Goal: Information Seeking & Learning: Learn about a topic

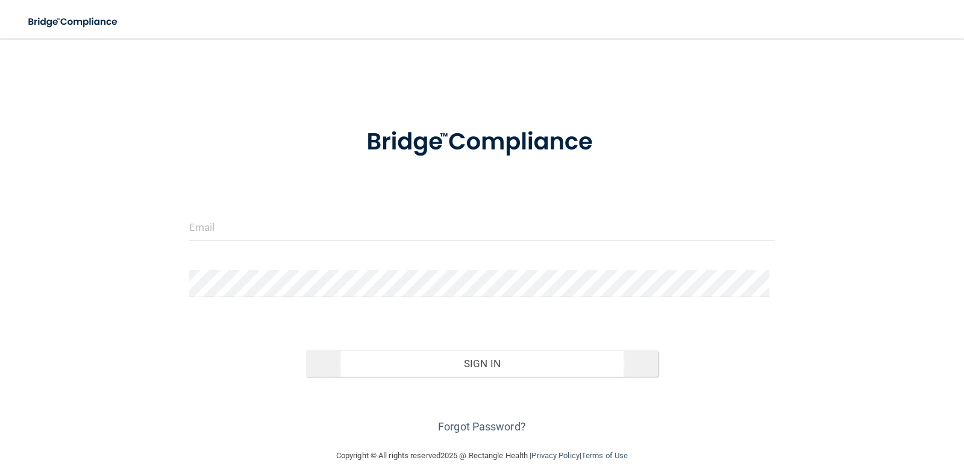
scroll to position [19, 0]
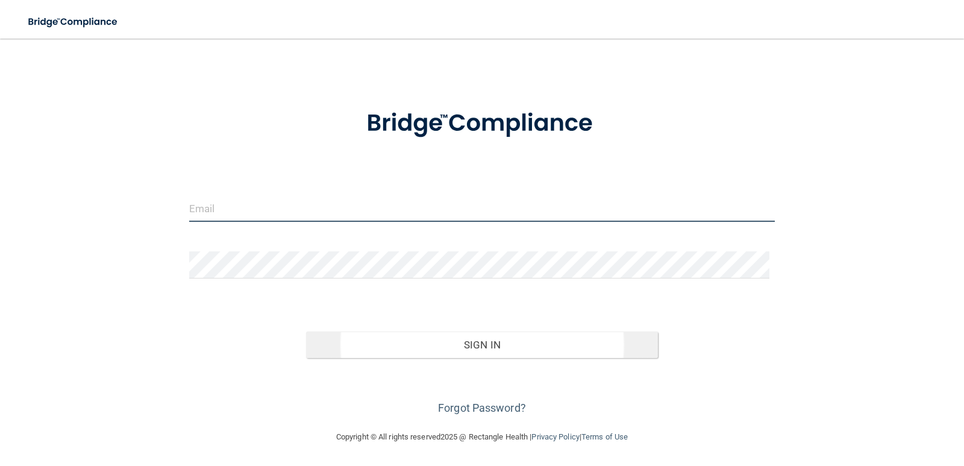
type input "[EMAIL_ADDRESS][DOMAIN_NAME]"
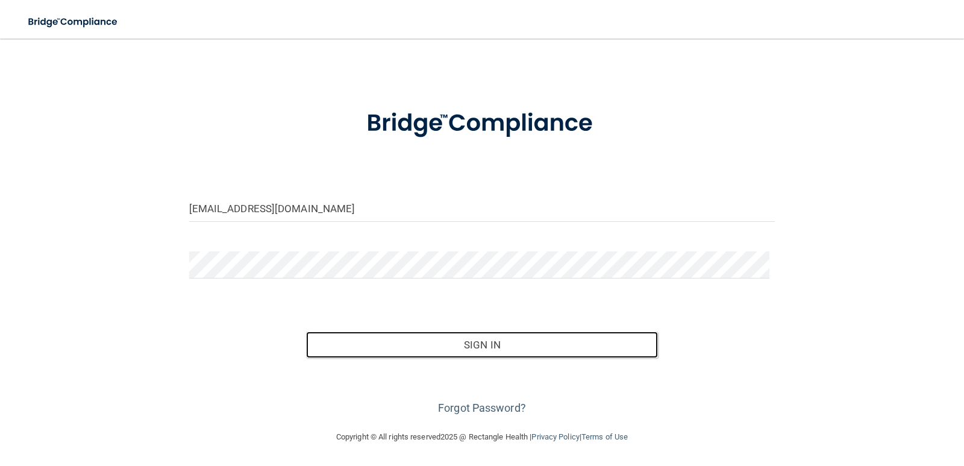
drag, startPoint x: 500, startPoint y: 348, endPoint x: 257, endPoint y: 420, distance: 252.7
click at [257, 420] on main "[EMAIL_ADDRESS][DOMAIN_NAME] Invalid email/password. You don't have permission …" at bounding box center [482, 252] width 964 height 427
click at [379, 347] on button "Sign In" at bounding box center [482, 344] width 352 height 27
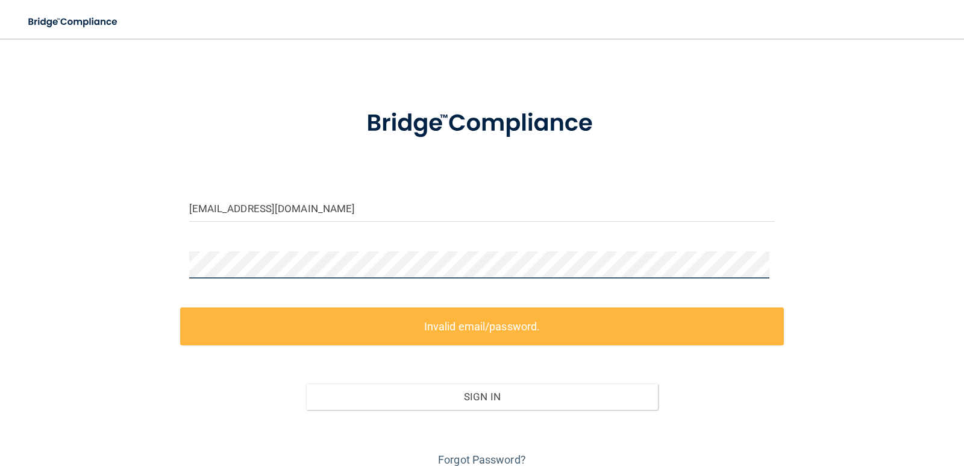
click at [108, 269] on div "[EMAIL_ADDRESS][DOMAIN_NAME] Invalid email/password. You don't have permission …" at bounding box center [482, 251] width 916 height 438
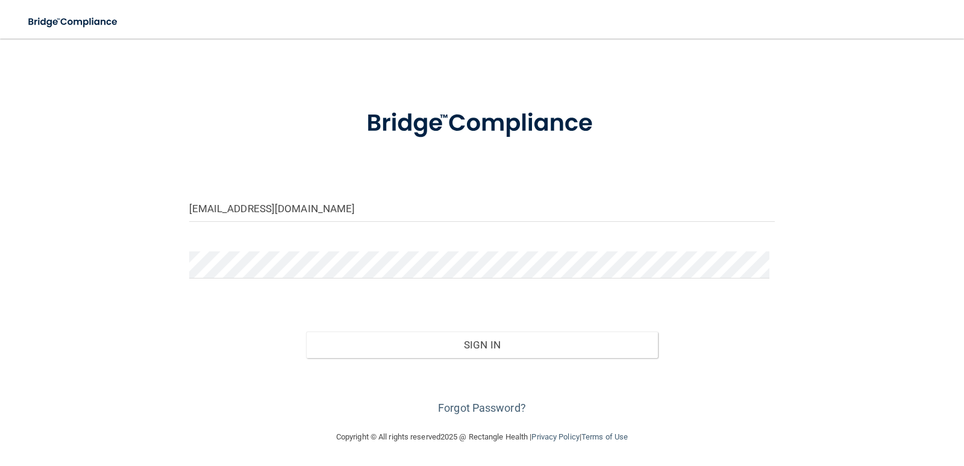
click at [202, 348] on div "Sign In" at bounding box center [482, 332] width 605 height 51
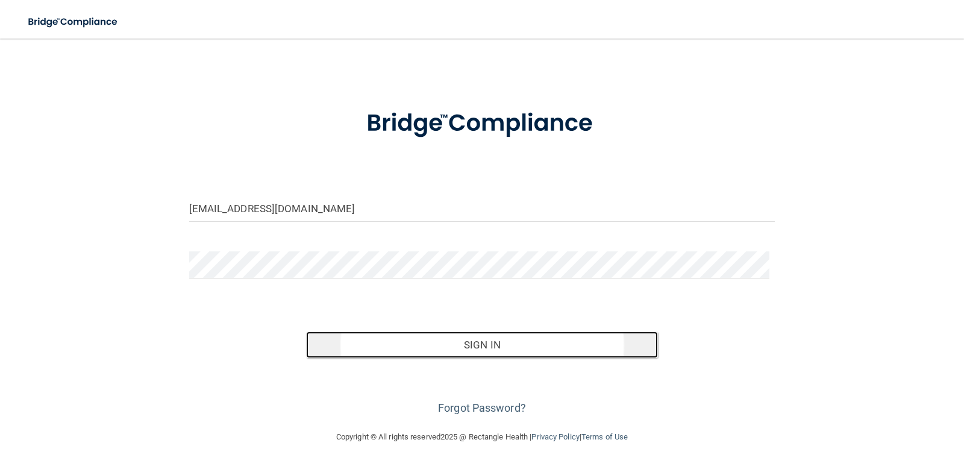
click at [491, 346] on button "Sign In" at bounding box center [482, 344] width 352 height 27
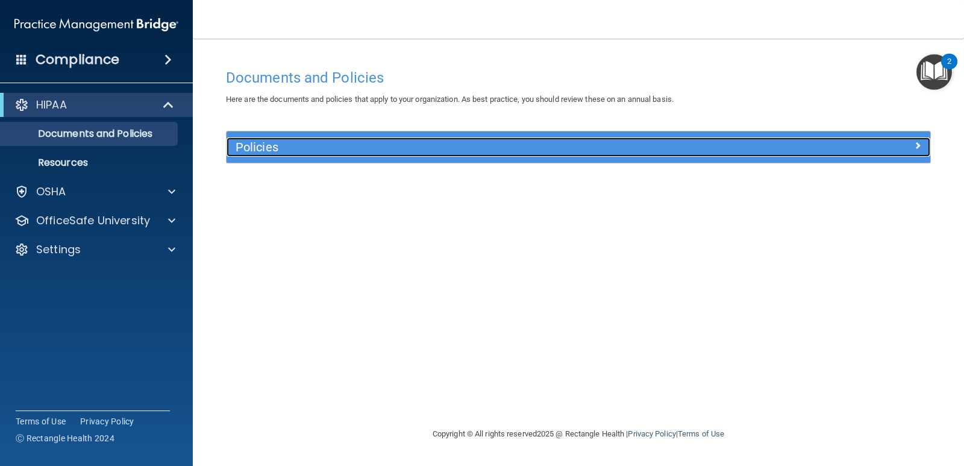
click at [917, 144] on span at bounding box center [917, 145] width 7 height 14
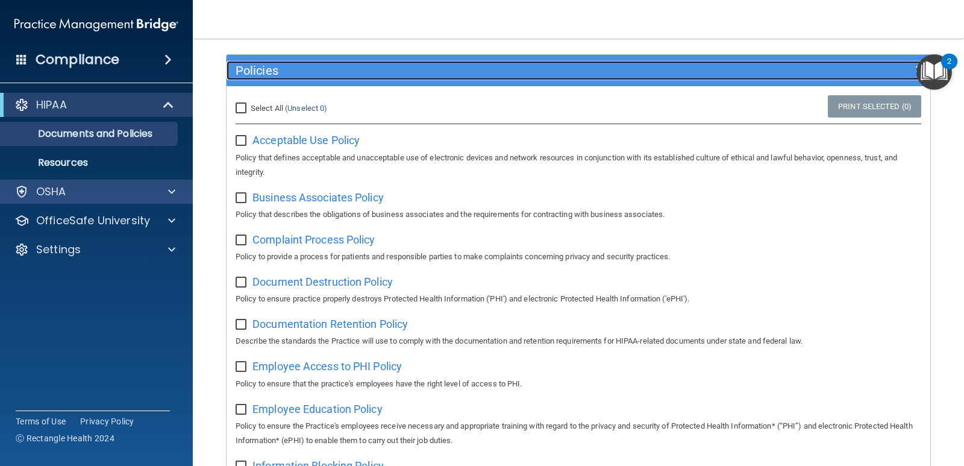
scroll to position [121, 0]
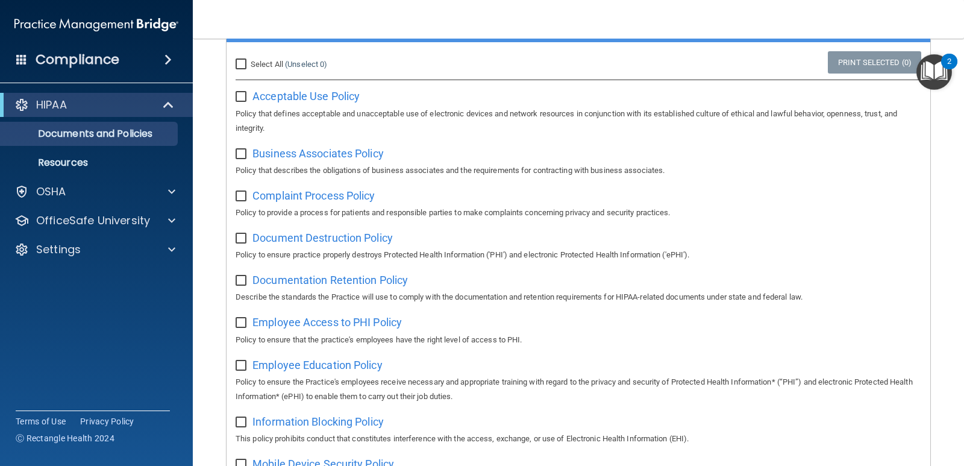
click at [245, 63] on input "Select All (Unselect 0) Unselect All" at bounding box center [243, 65] width 14 height 10
checkbox input "true"
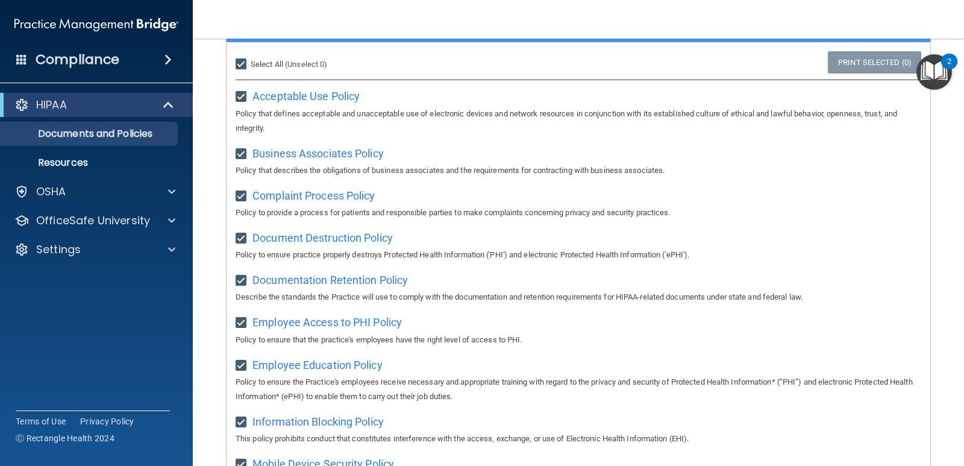
checkbox input "true"
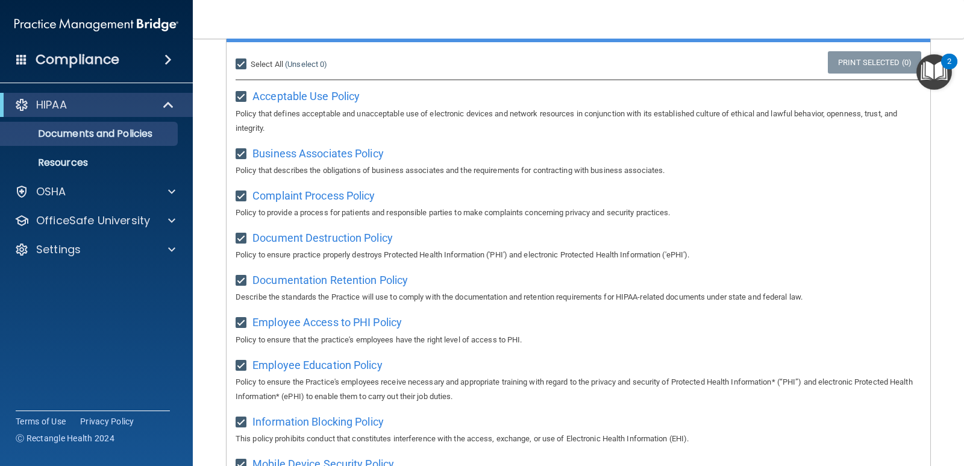
checkbox input "true"
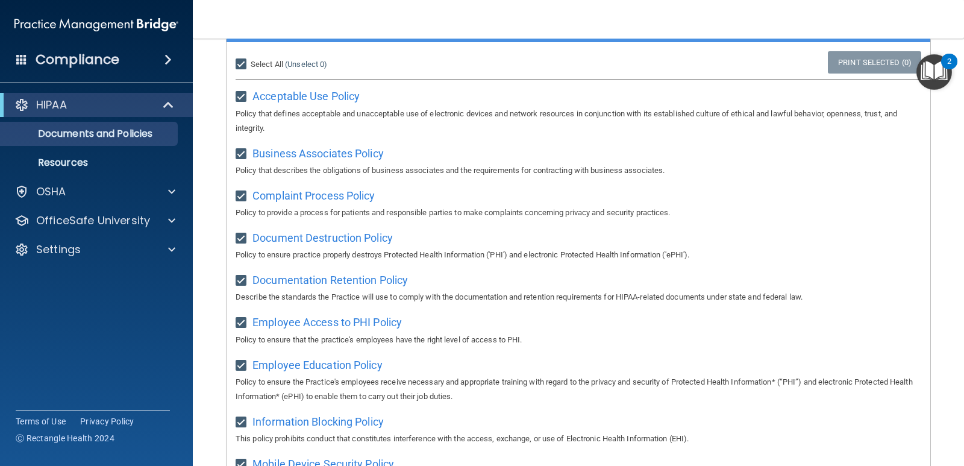
checkbox input "true"
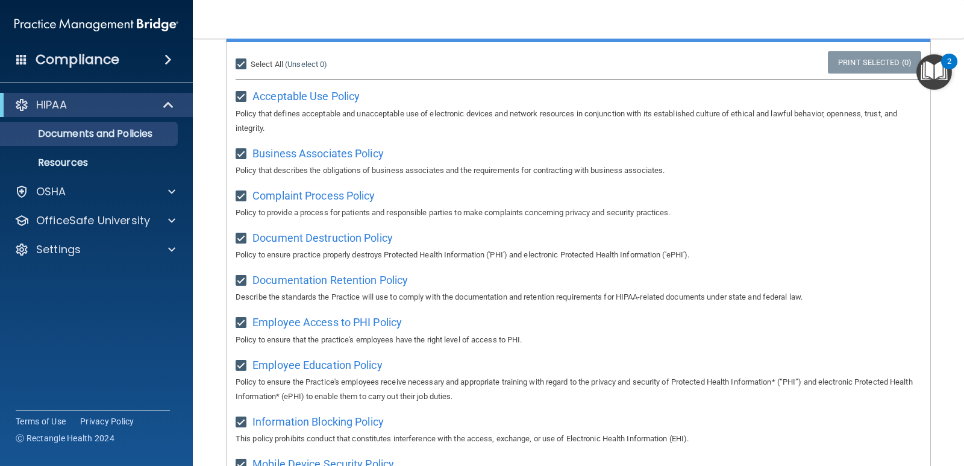
checkbox input "true"
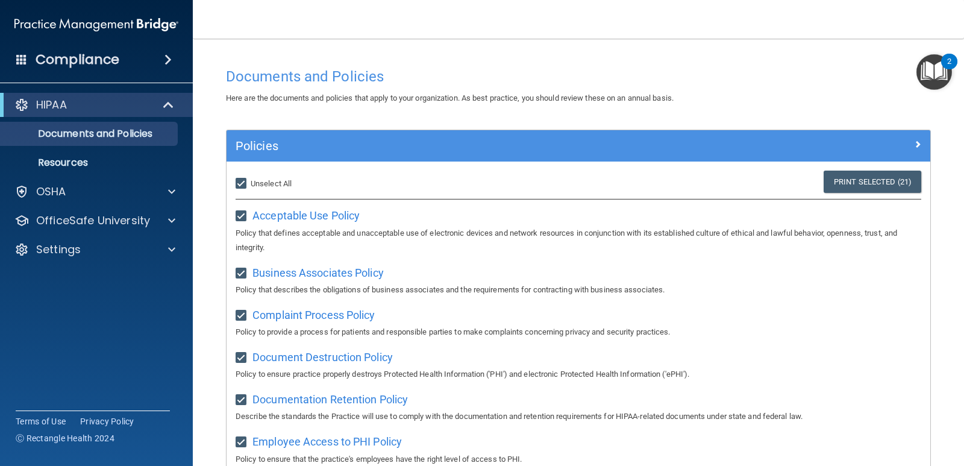
scroll to position [60, 0]
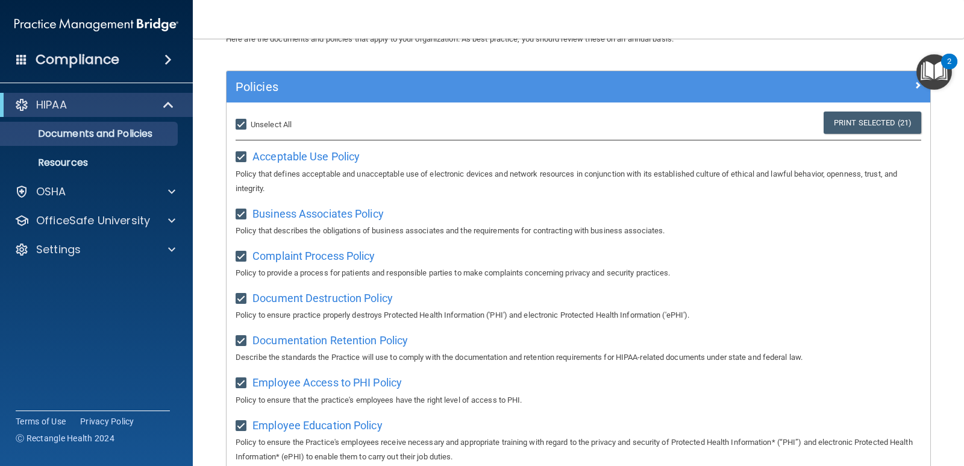
click at [248, 122] on input "Select All (Unselect 21) Unselect All" at bounding box center [243, 125] width 14 height 10
checkbox input "false"
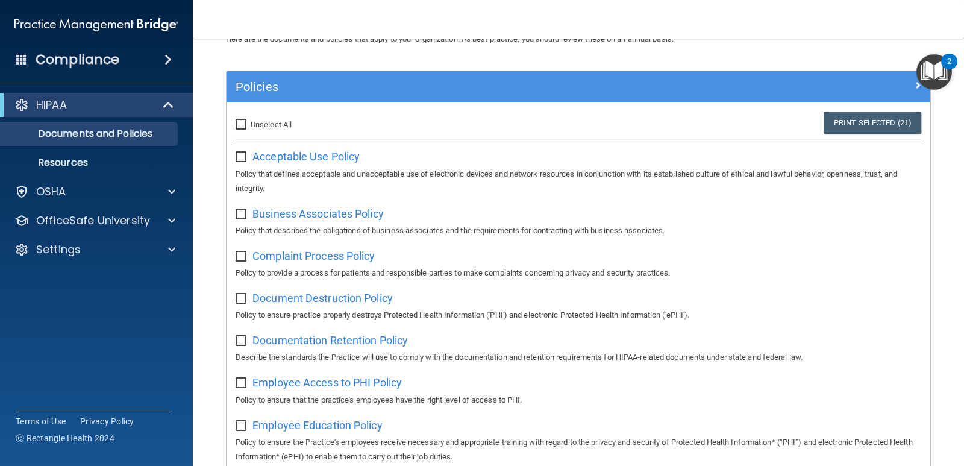
checkbox input "false"
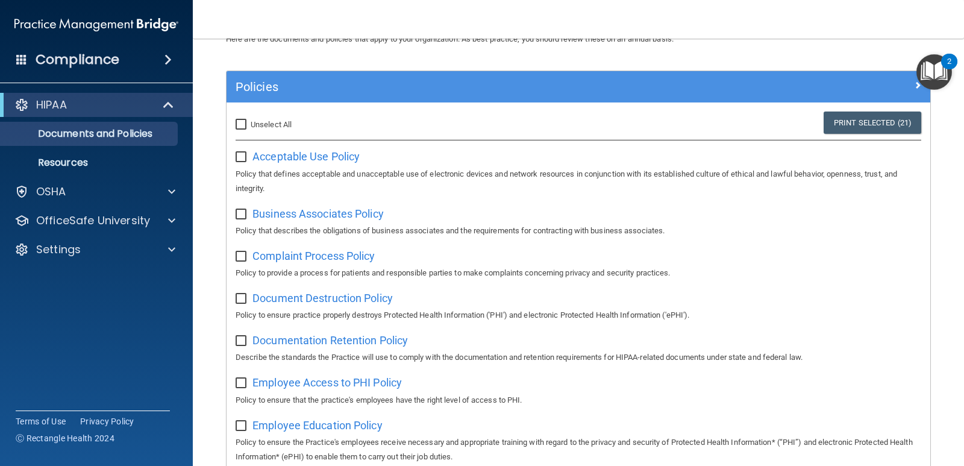
checkbox input "false"
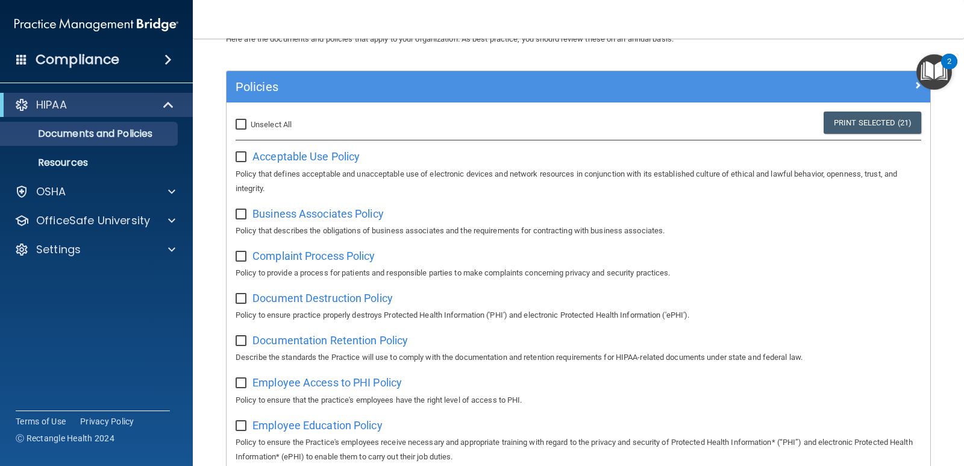
checkbox input "false"
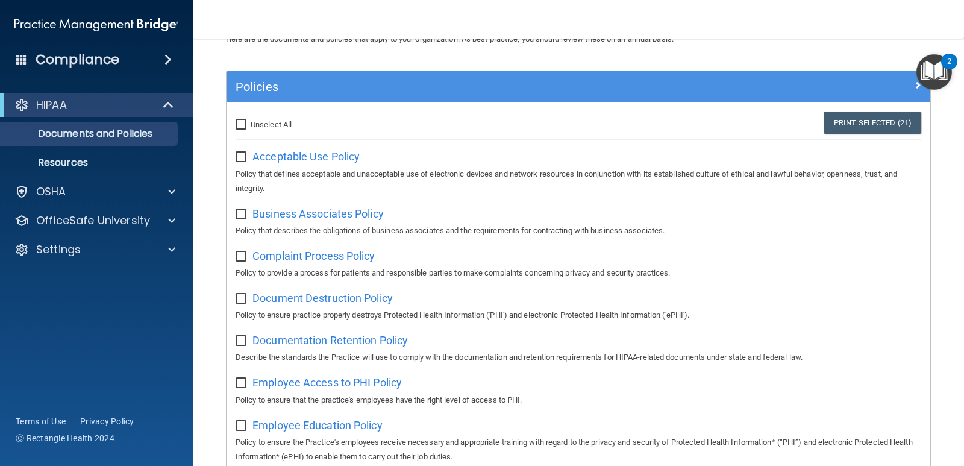
checkbox input "false"
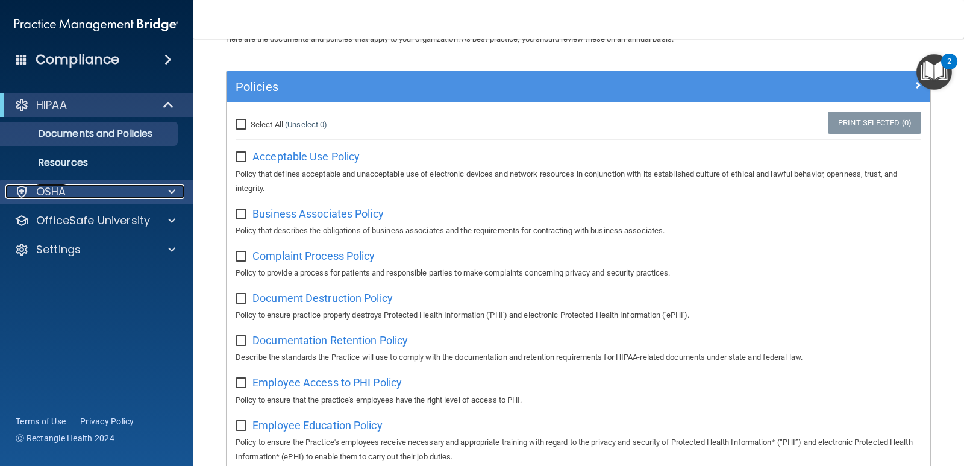
click at [169, 194] on span at bounding box center [171, 191] width 7 height 14
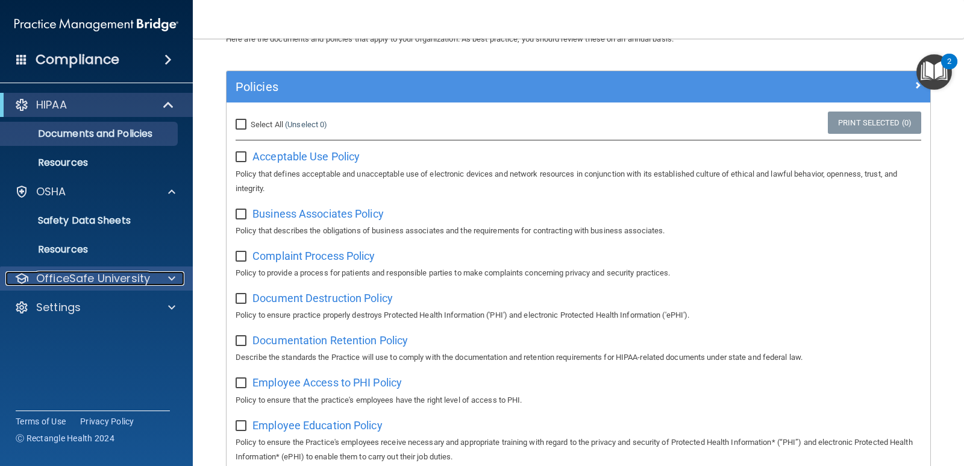
click at [175, 282] on span at bounding box center [171, 278] width 7 height 14
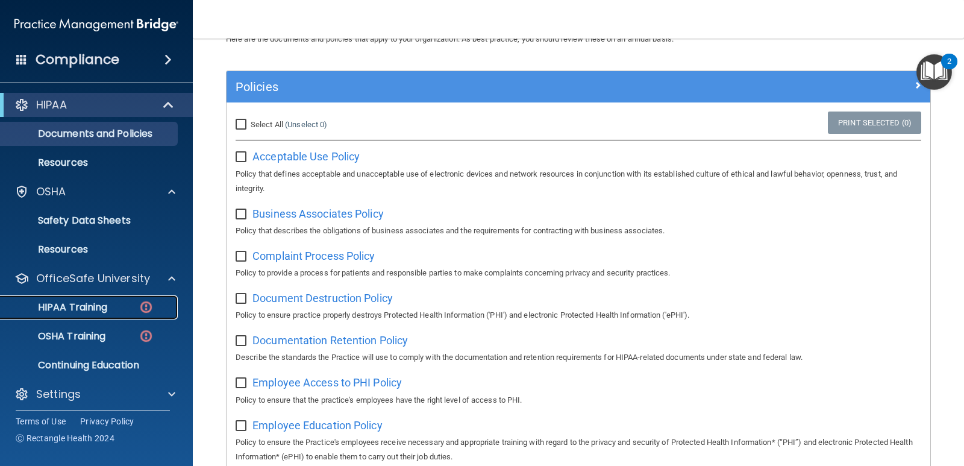
click at [89, 308] on p "HIPAA Training" at bounding box center [57, 307] width 99 height 12
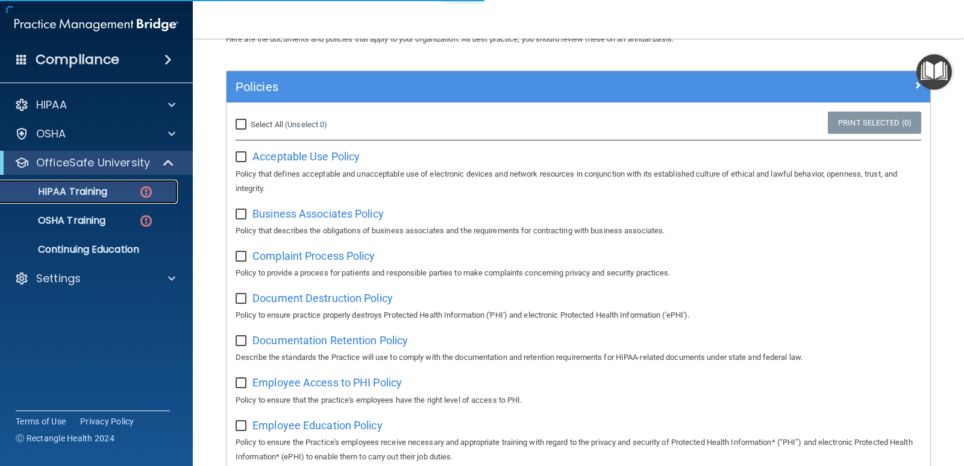
click at [84, 191] on p "HIPAA Training" at bounding box center [57, 192] width 99 height 12
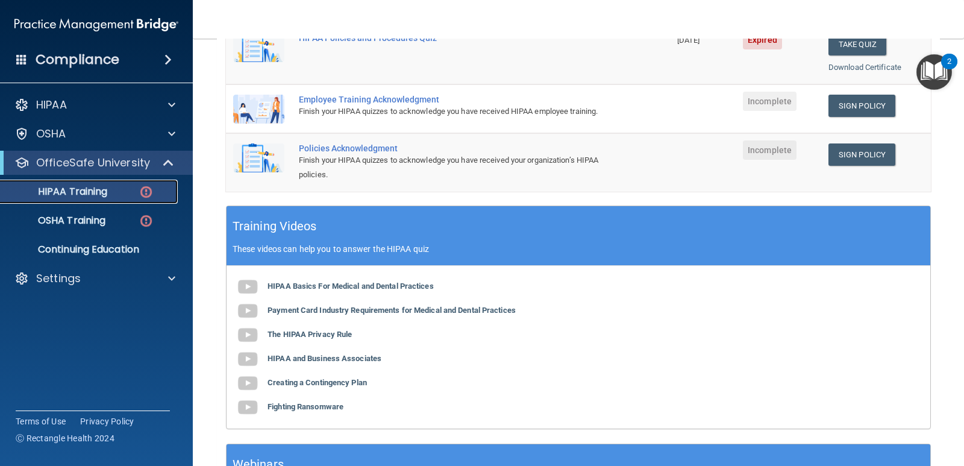
scroll to position [362, 0]
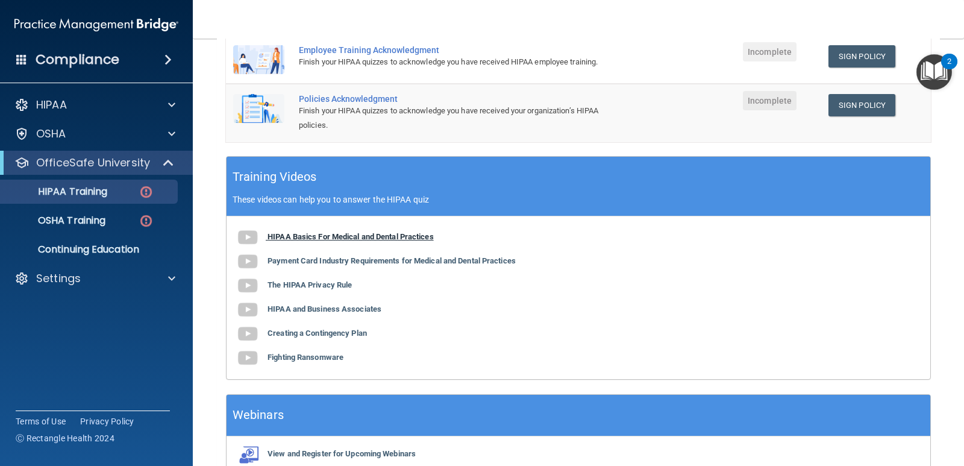
click at [421, 241] on b "HIPAA Basics For Medical and Dental Practices" at bounding box center [351, 236] width 166 height 9
click at [389, 265] on b "Payment Card Industry Requirements for Medical and Dental Practices" at bounding box center [392, 260] width 248 height 9
click at [307, 289] on b "The HIPAA Privacy Rule" at bounding box center [310, 284] width 84 height 9
click at [336, 313] on b "HIPAA and Business Associates" at bounding box center [325, 308] width 114 height 9
click at [293, 338] on b "Creating a Contingency Plan" at bounding box center [317, 332] width 99 height 9
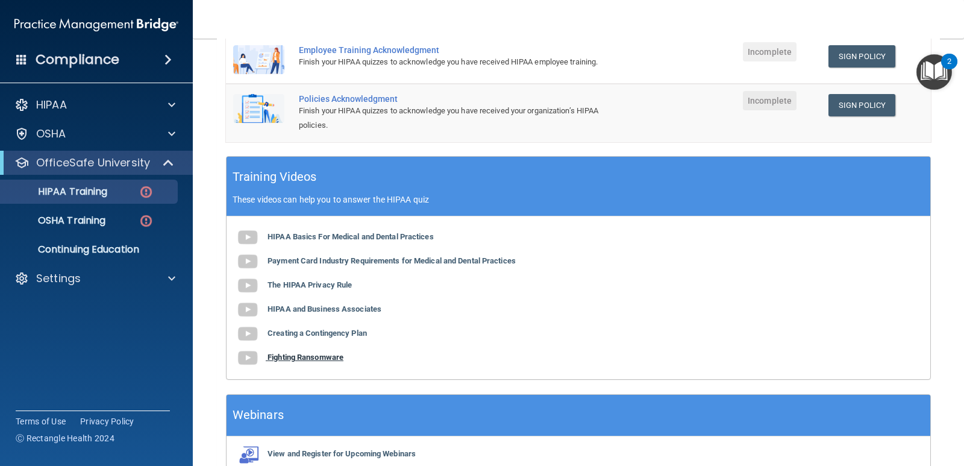
click at [307, 362] on b "Fighting Ransomware" at bounding box center [306, 357] width 76 height 9
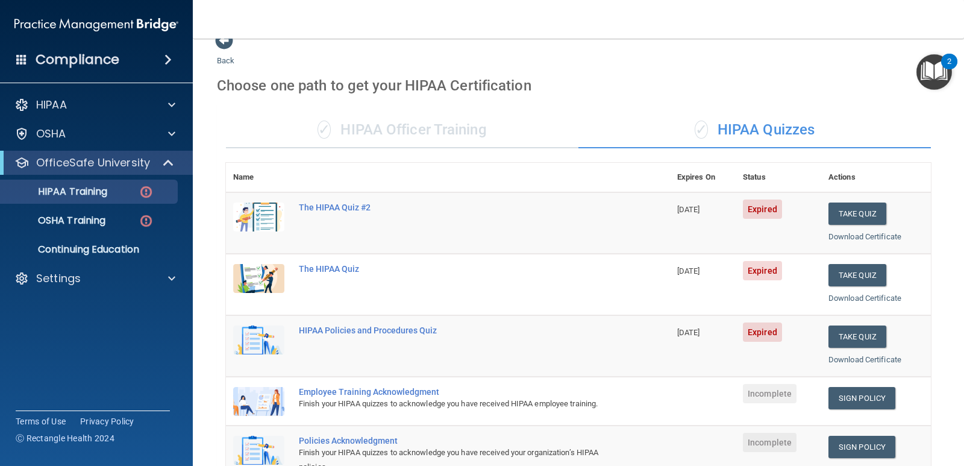
scroll to position [15, 0]
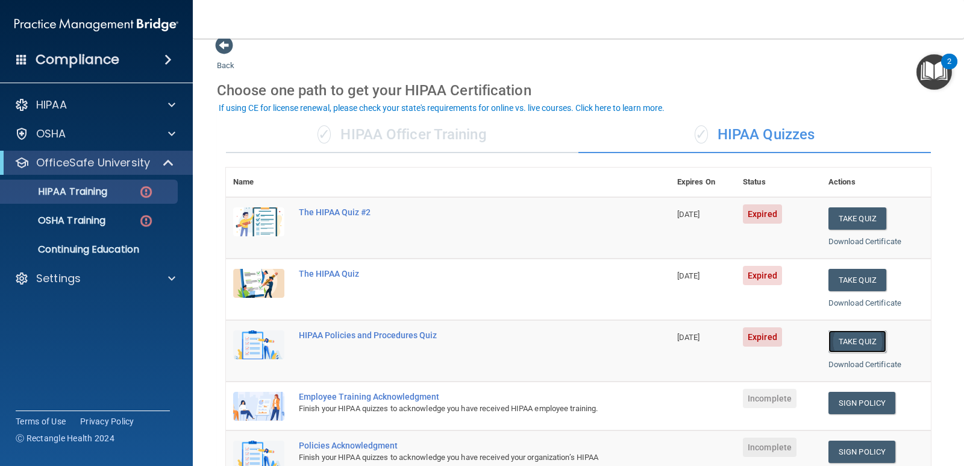
click at [859, 342] on button "Take Quiz" at bounding box center [858, 341] width 58 height 22
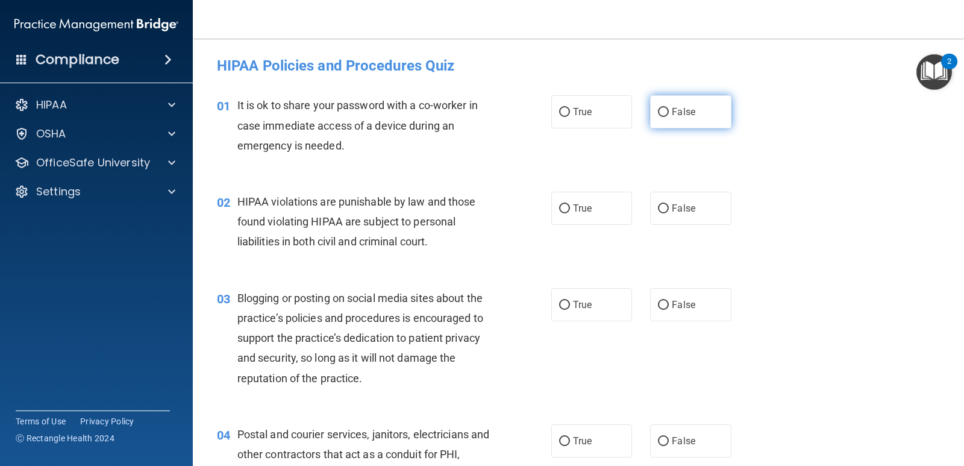
click at [659, 110] on input "False" at bounding box center [663, 112] width 11 height 9
radio input "true"
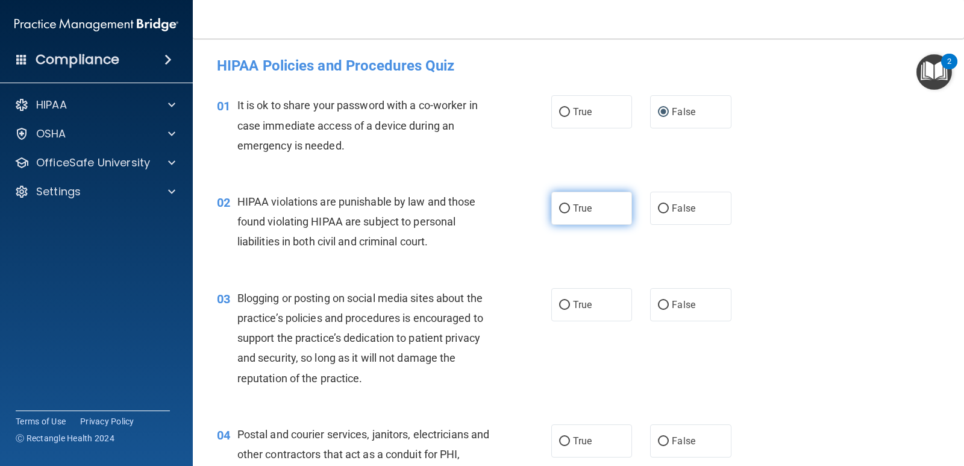
click at [562, 209] on input "True" at bounding box center [564, 208] width 11 height 9
radio input "true"
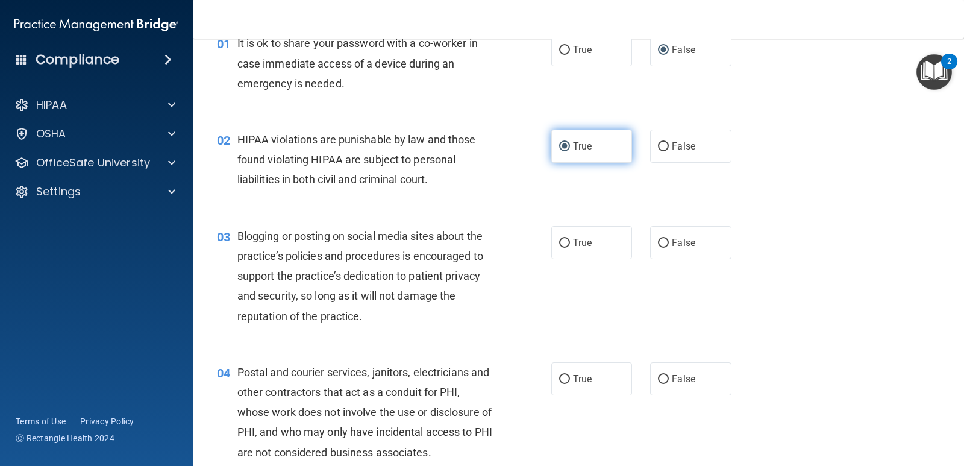
scroll to position [121, 0]
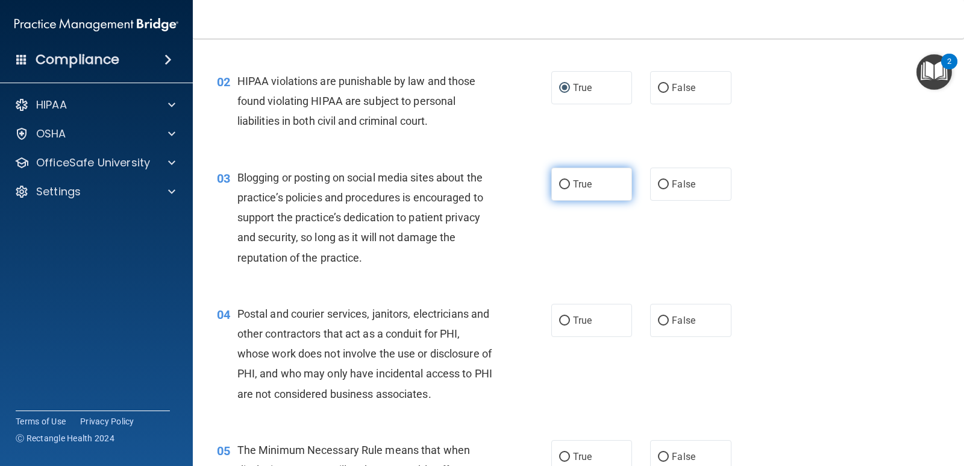
click at [559, 187] on input "True" at bounding box center [564, 184] width 11 height 9
radio input "true"
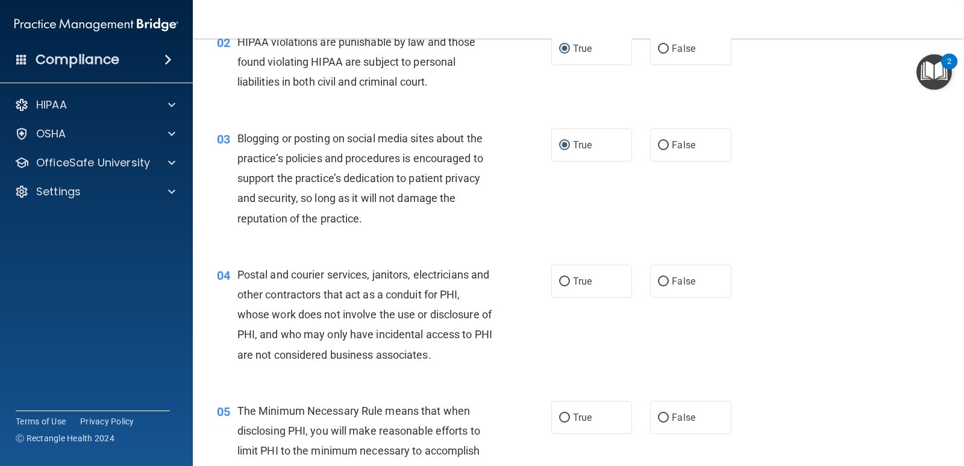
scroll to position [181, 0]
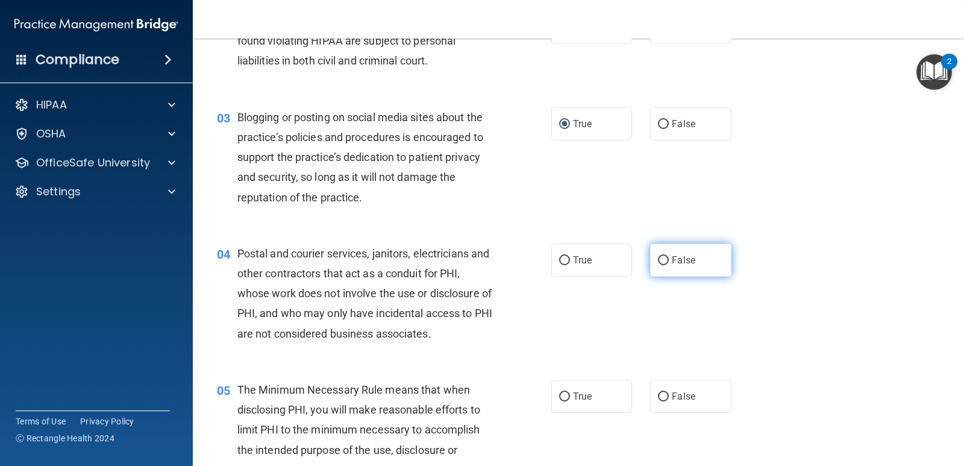
click at [658, 261] on input "False" at bounding box center [663, 260] width 11 height 9
radio input "true"
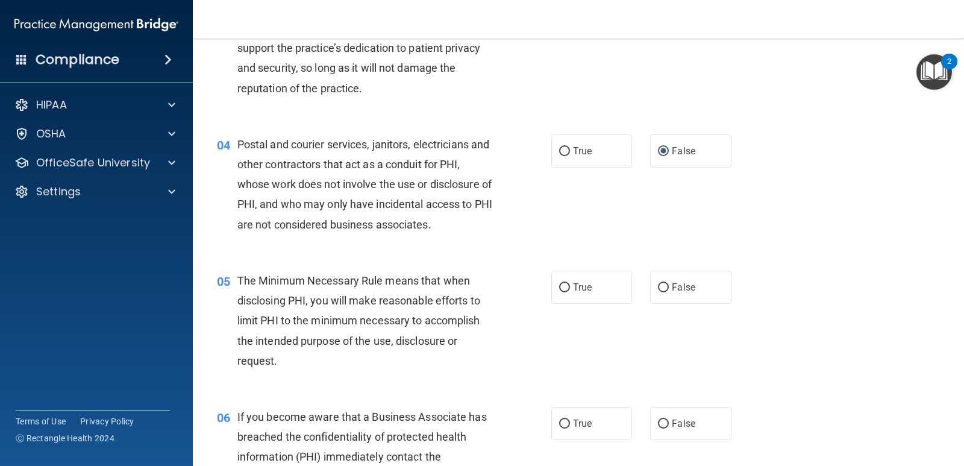
scroll to position [362, 0]
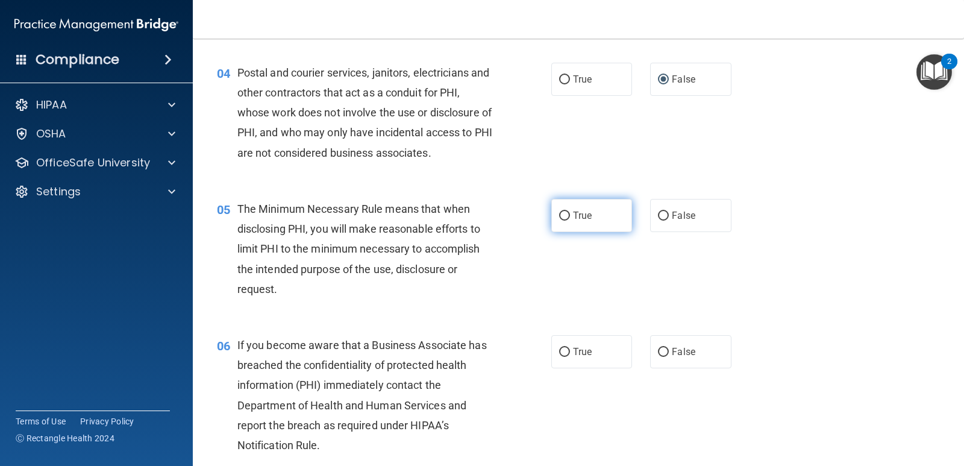
click at [560, 212] on input "True" at bounding box center [564, 216] width 11 height 9
radio input "true"
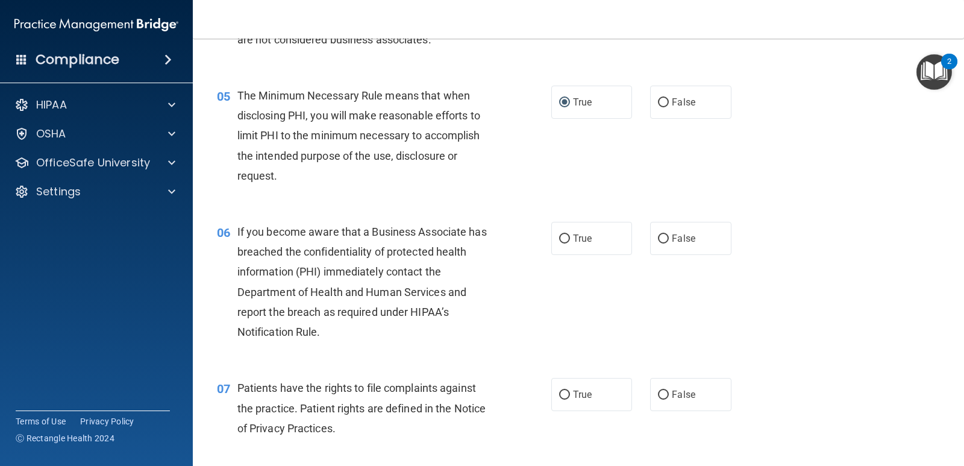
scroll to position [542, 0]
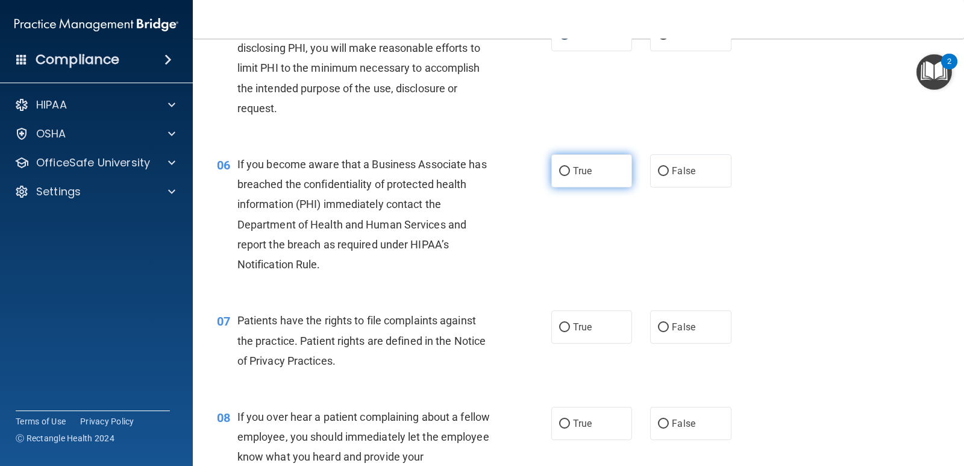
click at [559, 168] on input "True" at bounding box center [564, 171] width 11 height 9
radio input "true"
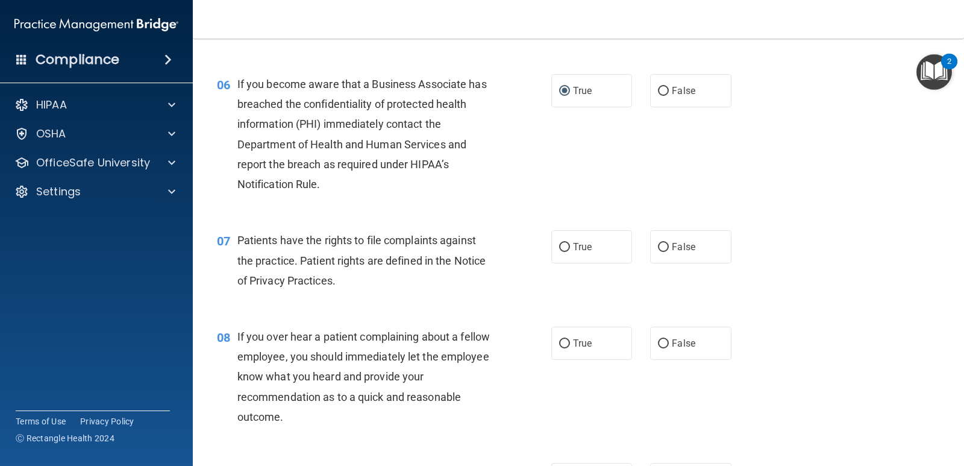
scroll to position [723, 0]
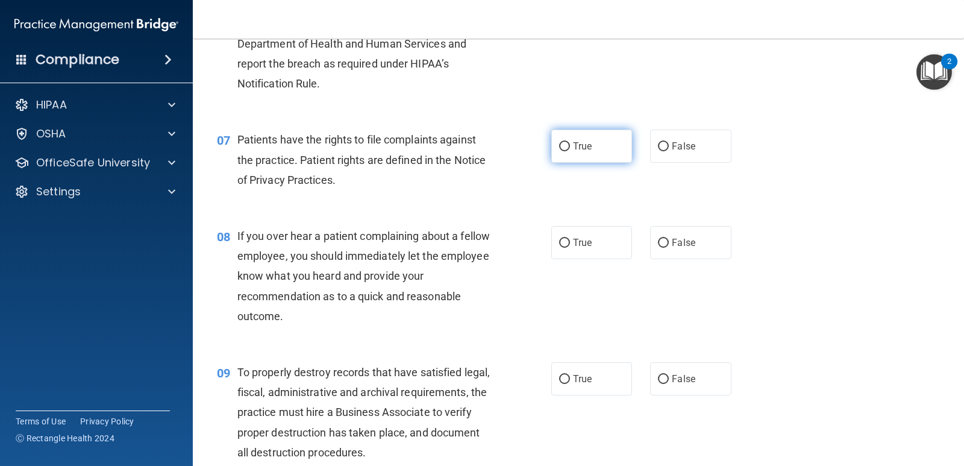
click at [559, 144] on input "True" at bounding box center [564, 146] width 11 height 9
radio input "true"
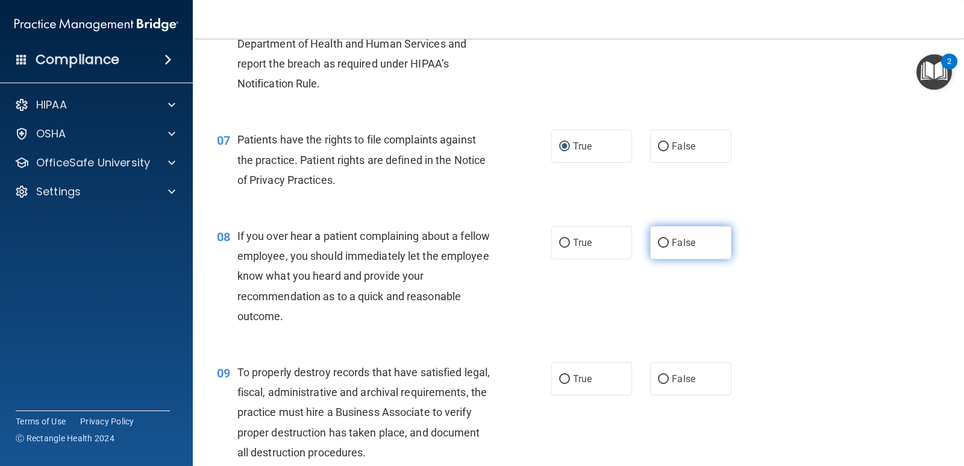
click at [658, 240] on input "False" at bounding box center [663, 243] width 11 height 9
radio input "true"
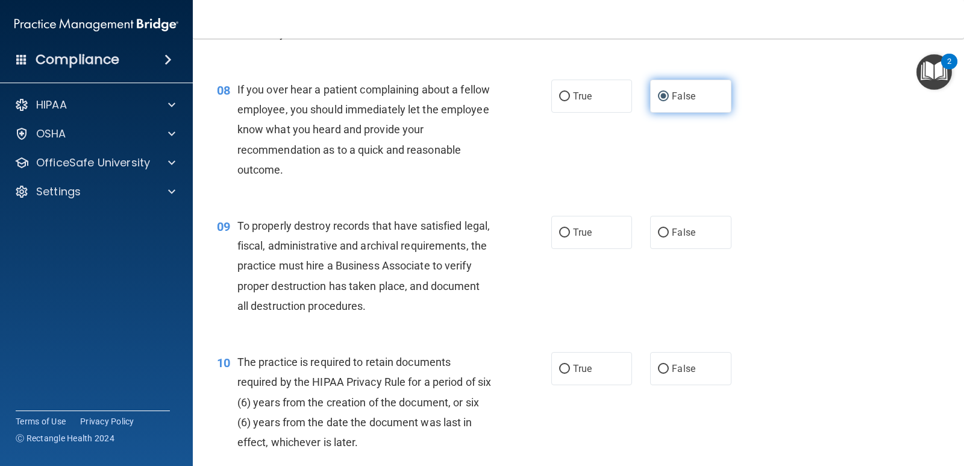
scroll to position [1025, 0]
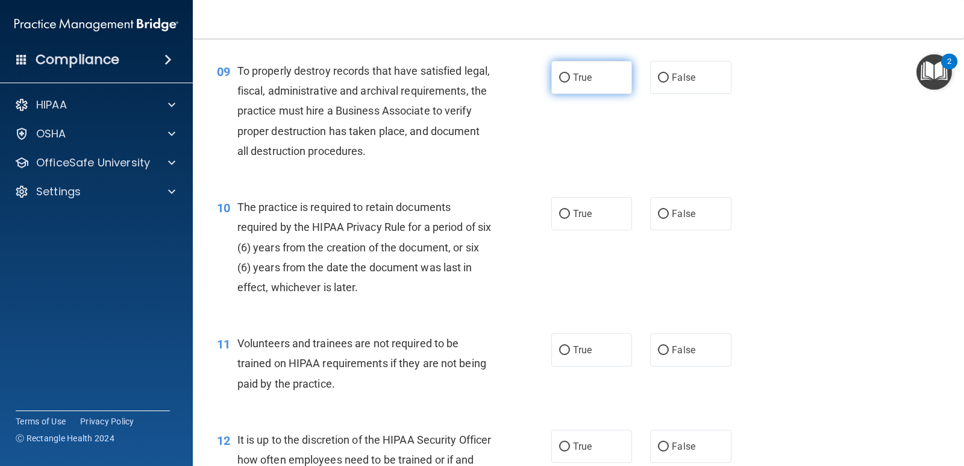
click at [561, 80] on input "True" at bounding box center [564, 78] width 11 height 9
radio input "true"
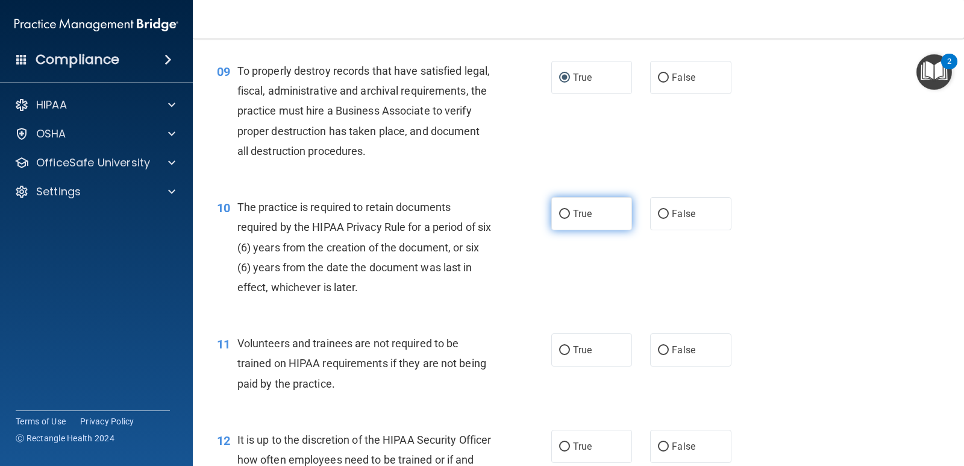
click at [559, 212] on input "True" at bounding box center [564, 214] width 11 height 9
radio input "true"
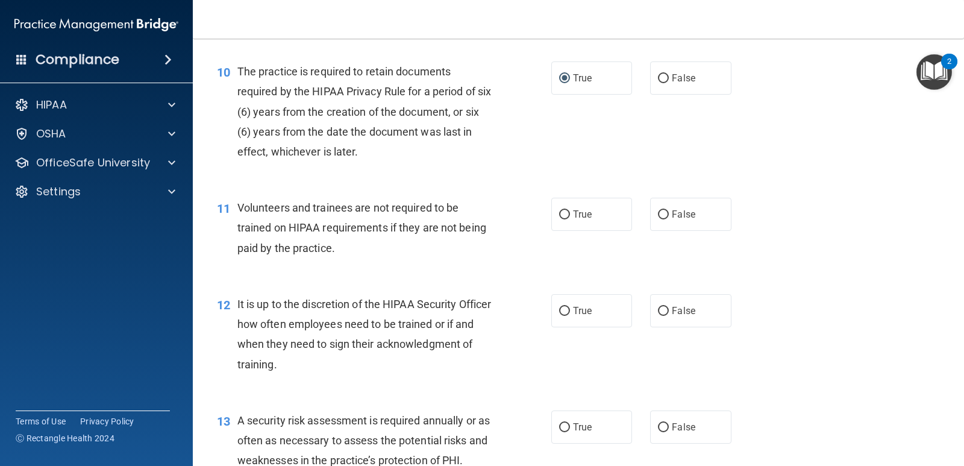
scroll to position [1266, 0]
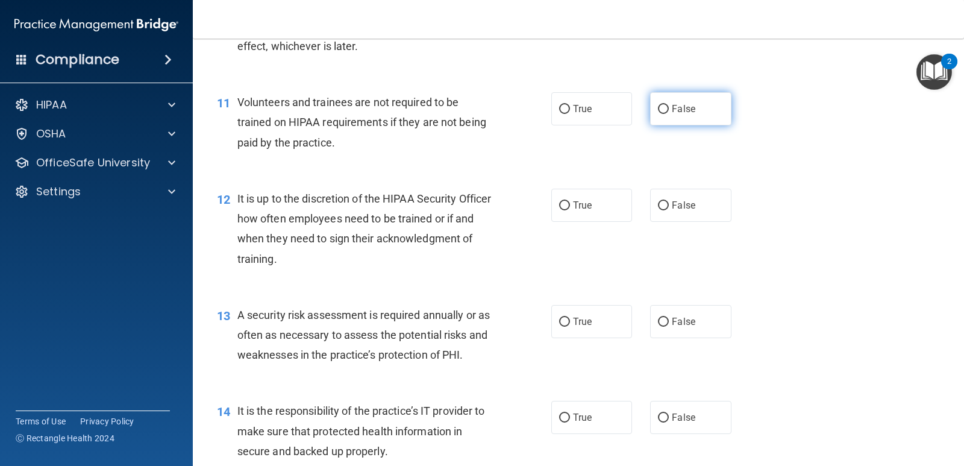
click at [661, 105] on input "False" at bounding box center [663, 109] width 11 height 9
radio input "true"
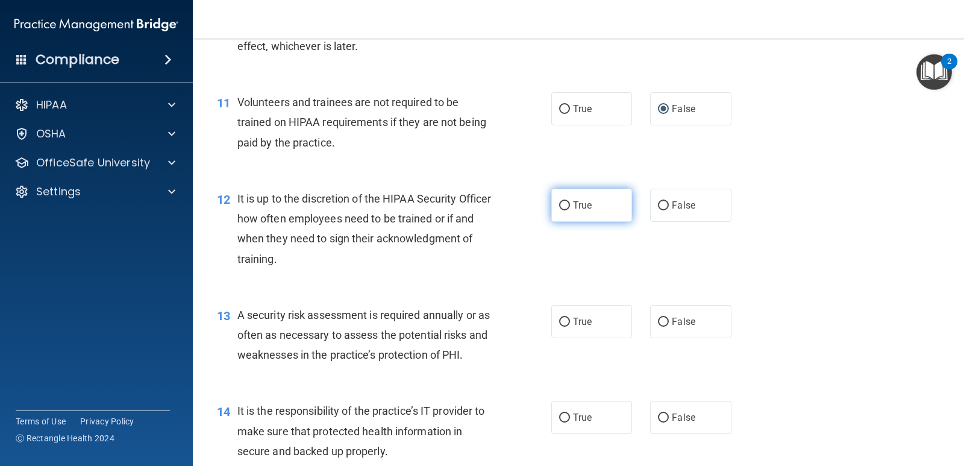
click at [559, 207] on input "True" at bounding box center [564, 205] width 11 height 9
radio input "true"
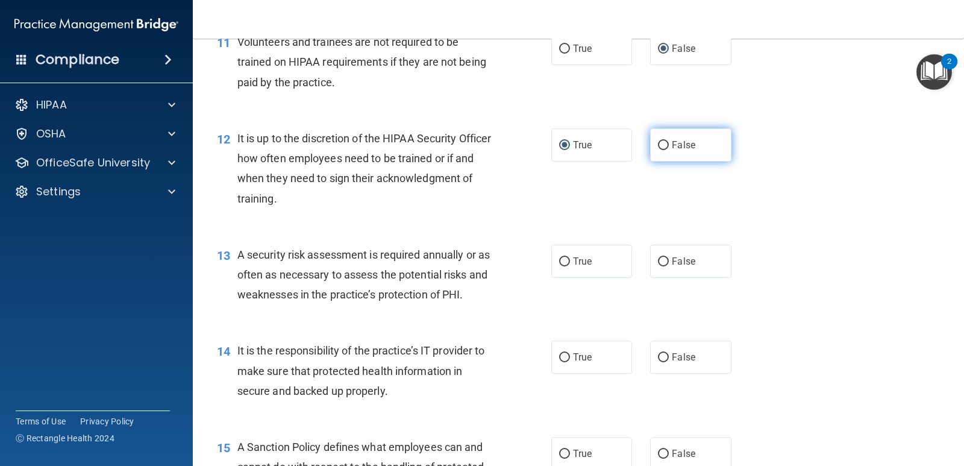
click at [659, 147] on input "False" at bounding box center [663, 145] width 11 height 9
radio input "true"
radio input "false"
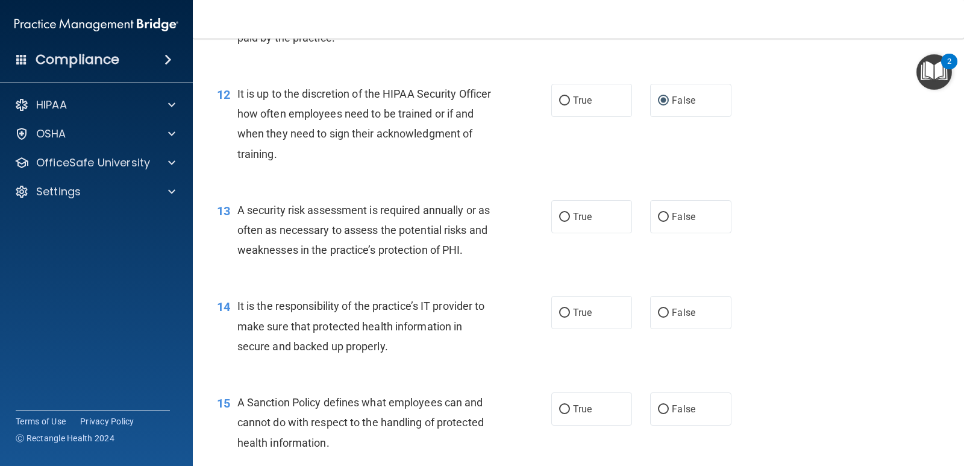
scroll to position [1373, 0]
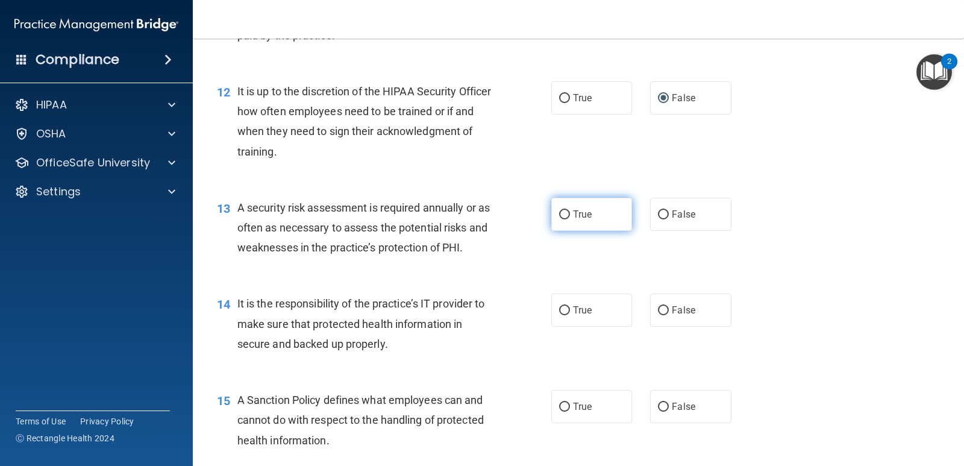
click at [564, 213] on input "True" at bounding box center [564, 214] width 11 height 9
radio input "true"
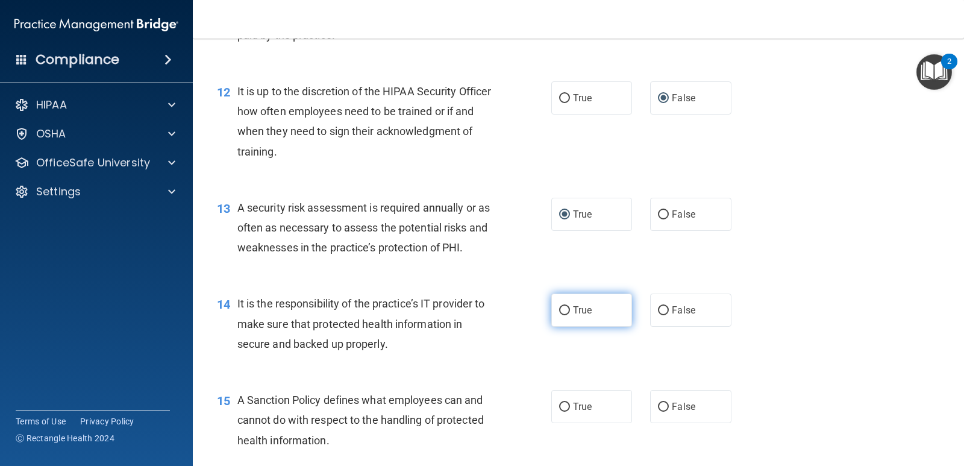
click at [562, 310] on input "True" at bounding box center [564, 310] width 11 height 9
radio input "true"
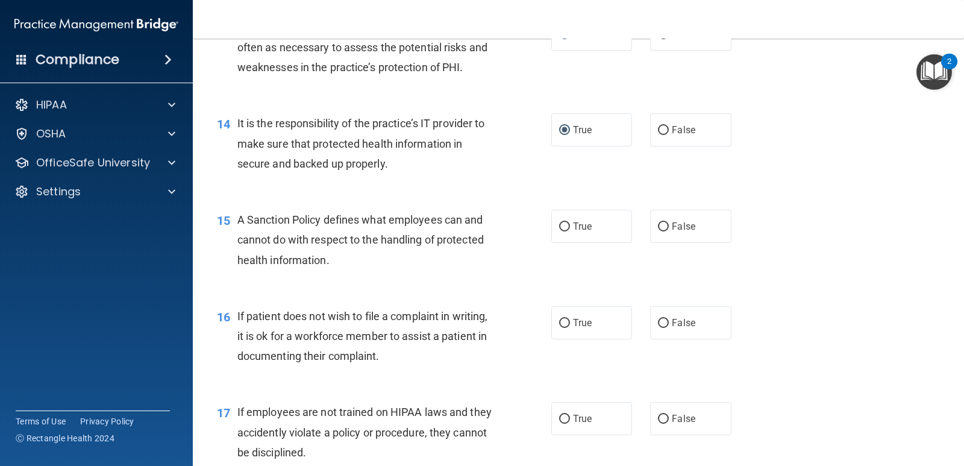
scroll to position [1554, 0]
click at [559, 226] on input "True" at bounding box center [564, 226] width 11 height 9
radio input "true"
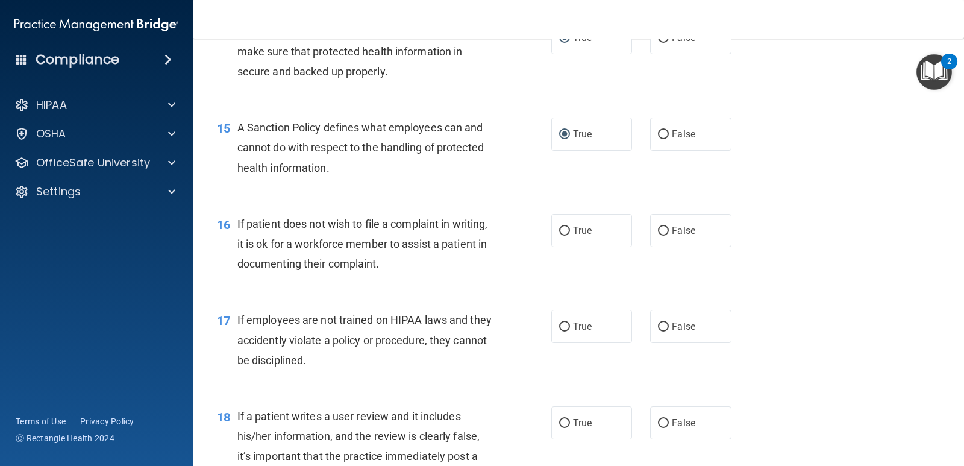
scroll to position [1674, 0]
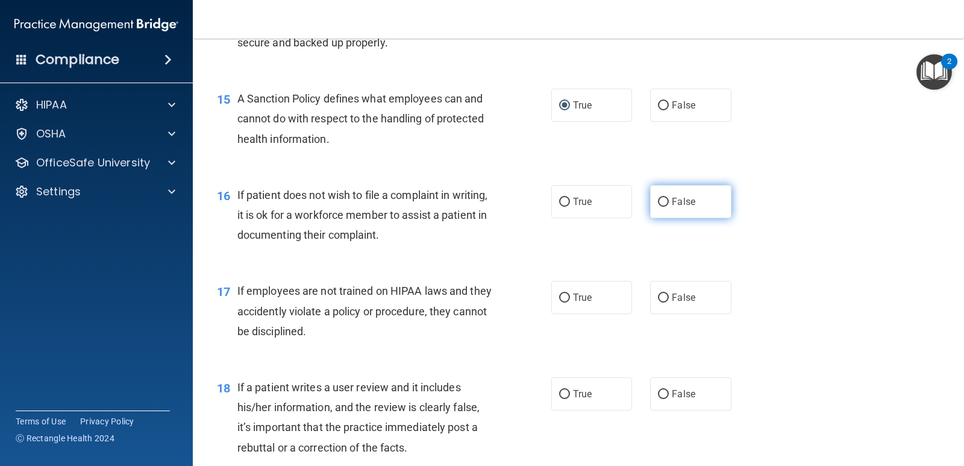
click at [658, 203] on input "False" at bounding box center [663, 202] width 11 height 9
radio input "true"
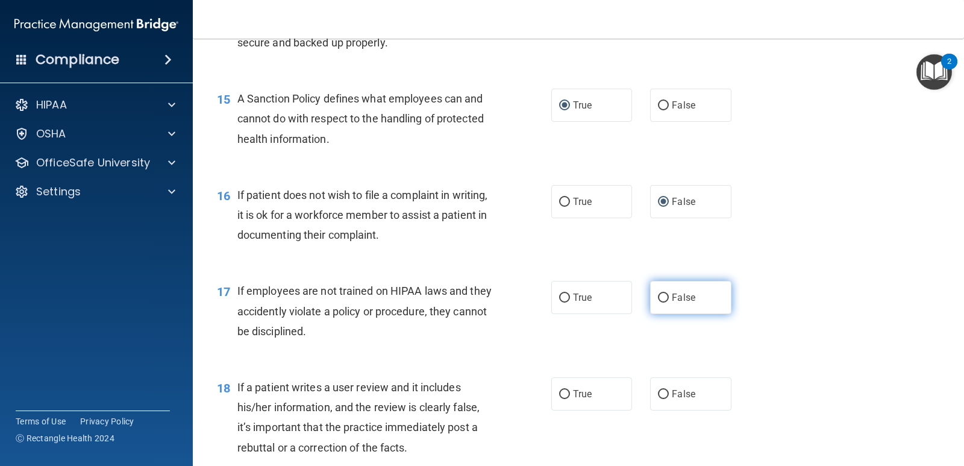
click at [658, 294] on input "False" at bounding box center [663, 298] width 11 height 9
radio input "true"
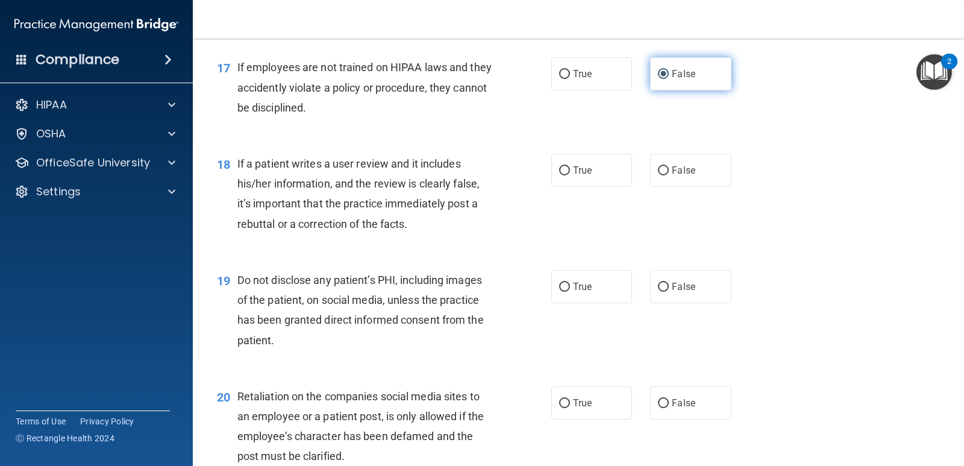
scroll to position [1915, 0]
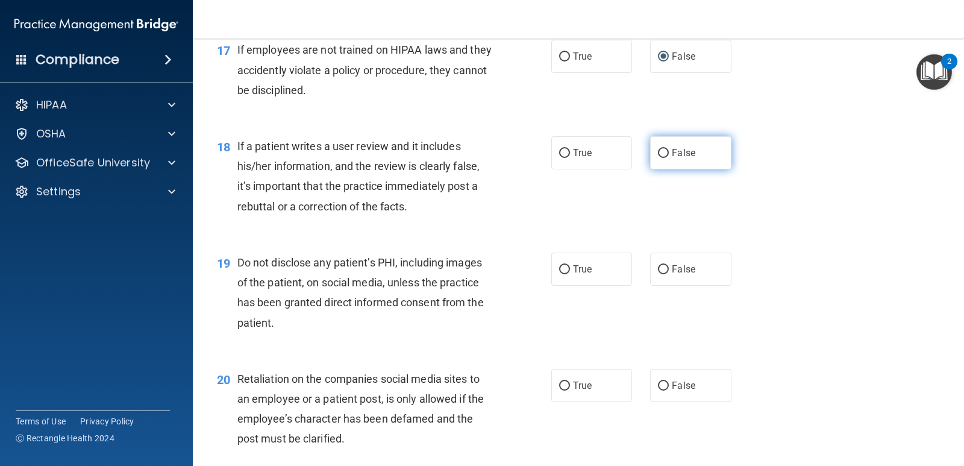
click at [660, 153] on input "False" at bounding box center [663, 153] width 11 height 9
radio input "true"
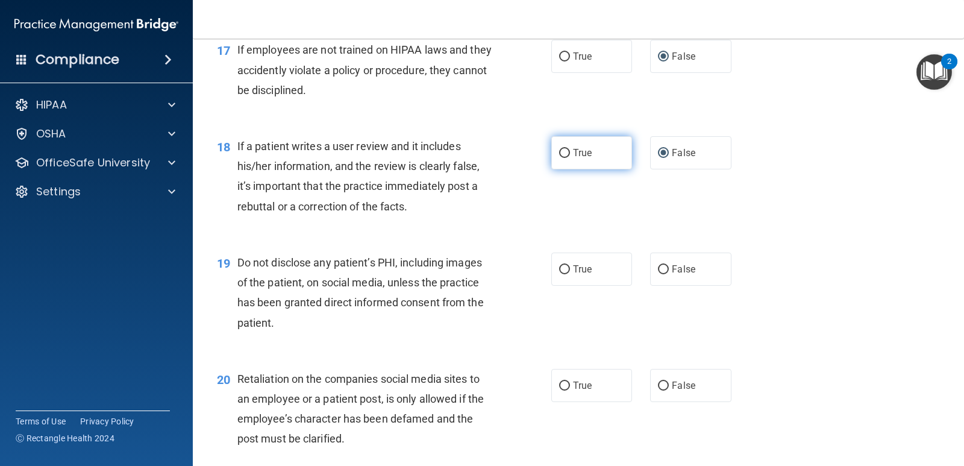
click at [566, 154] on label "True" at bounding box center [591, 152] width 81 height 33
click at [566, 154] on input "True" at bounding box center [564, 153] width 11 height 9
radio input "true"
radio input "false"
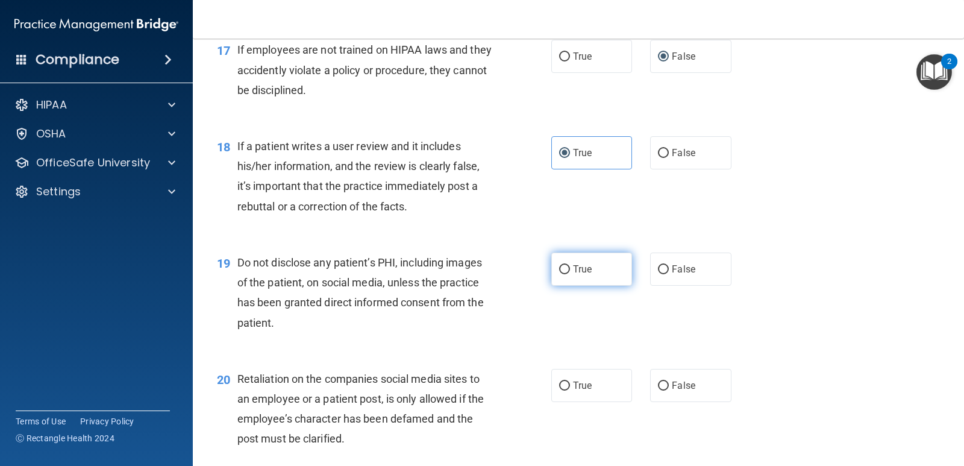
click at [561, 270] on input "True" at bounding box center [564, 269] width 11 height 9
radio input "true"
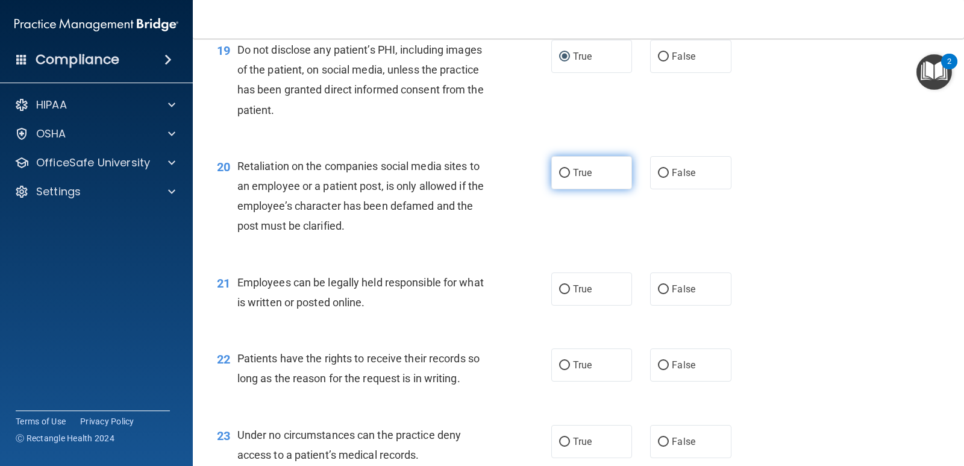
scroll to position [2157, 0]
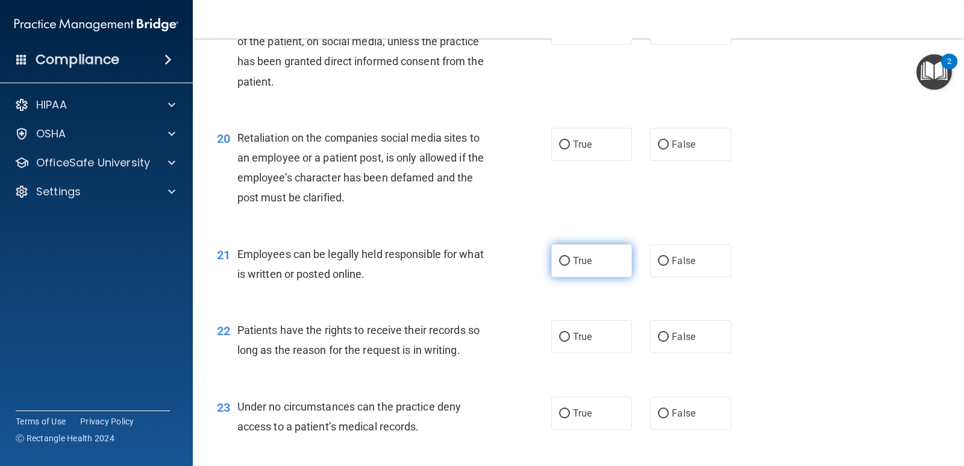
click at [559, 260] on input "True" at bounding box center [564, 261] width 11 height 9
radio input "true"
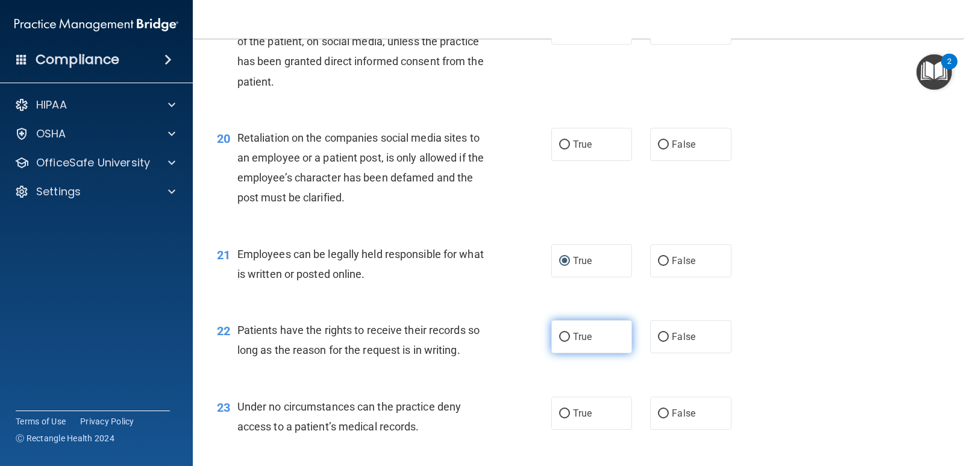
click at [561, 333] on input "True" at bounding box center [564, 337] width 11 height 9
radio input "true"
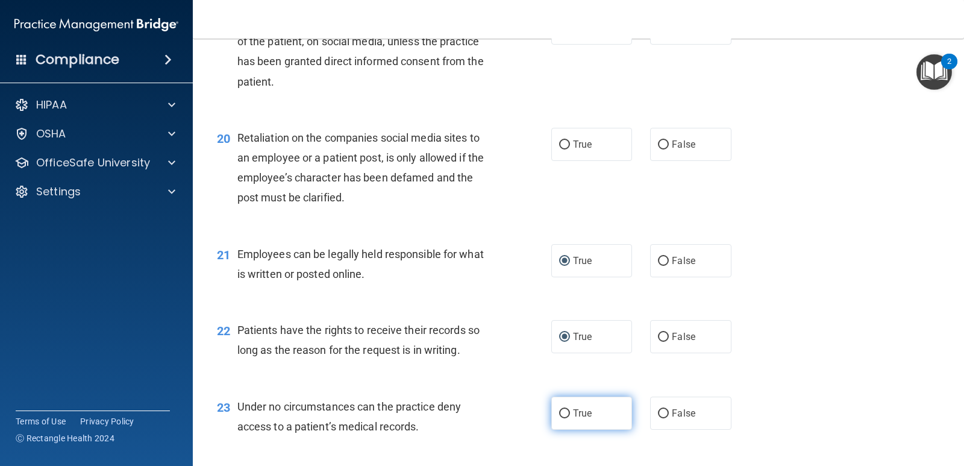
click at [562, 410] on input "True" at bounding box center [564, 413] width 11 height 9
radio input "true"
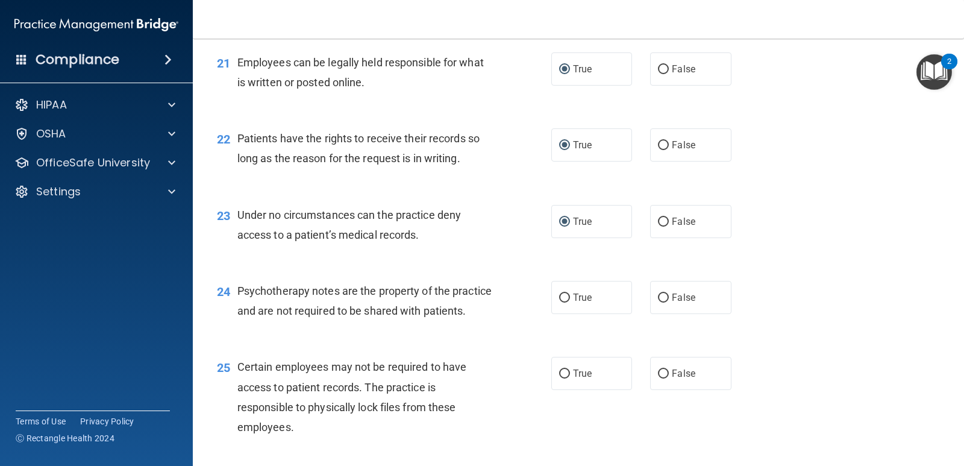
scroll to position [2398, 0]
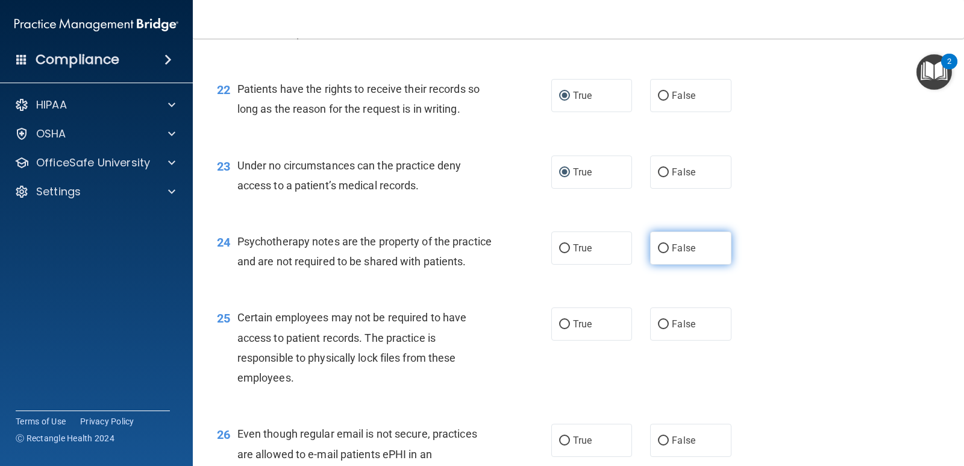
click at [658, 247] on input "False" at bounding box center [663, 248] width 11 height 9
radio input "true"
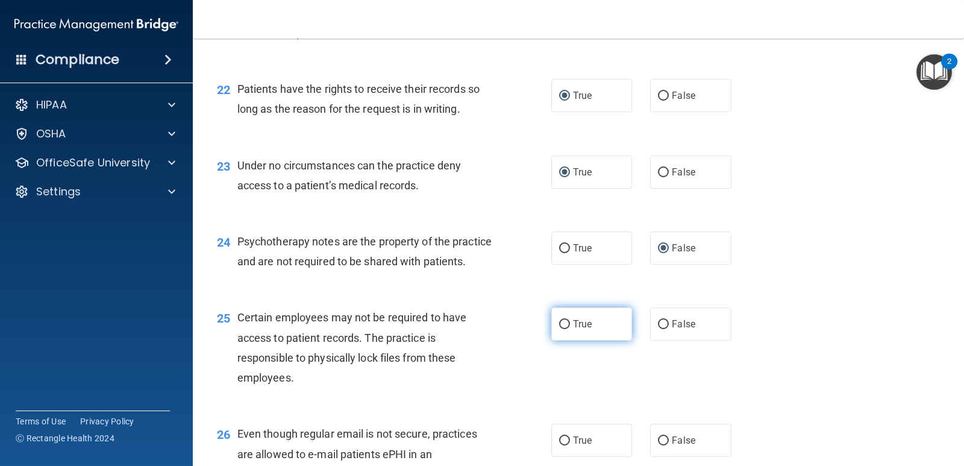
click at [559, 329] on input "True" at bounding box center [564, 324] width 11 height 9
radio input "true"
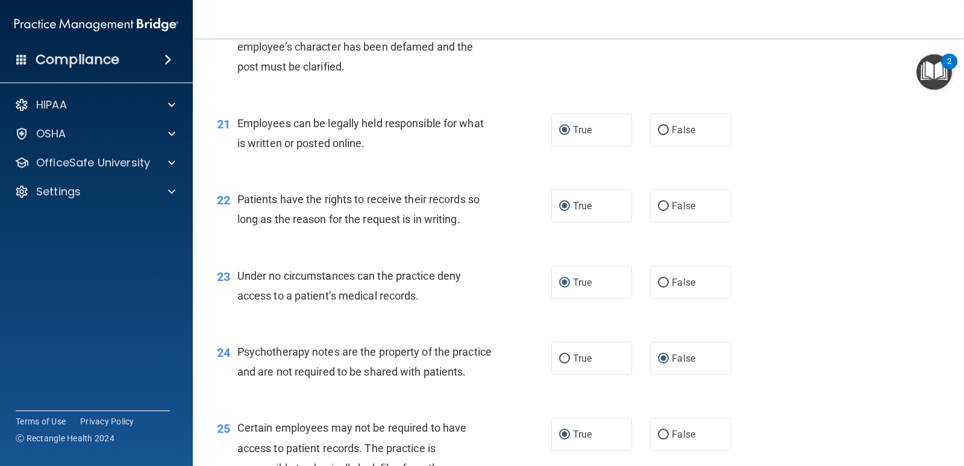
scroll to position [2157, 0]
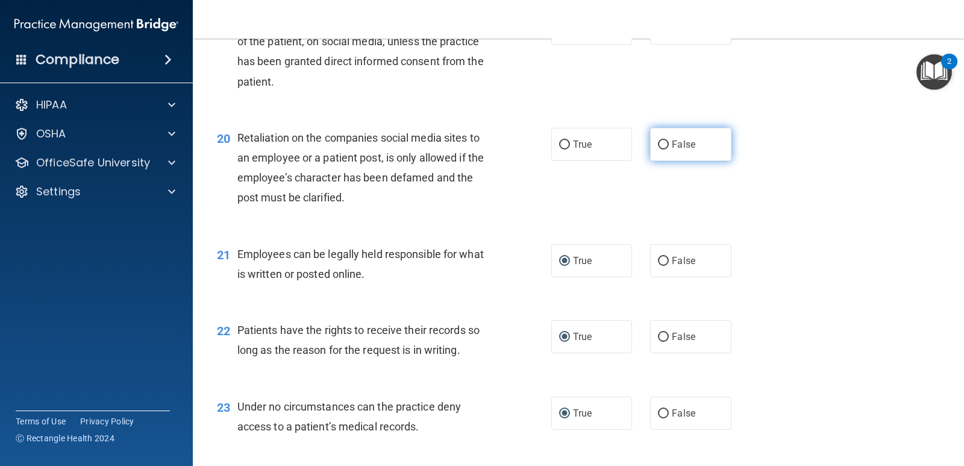
click at [658, 145] on input "False" at bounding box center [663, 144] width 11 height 9
radio input "true"
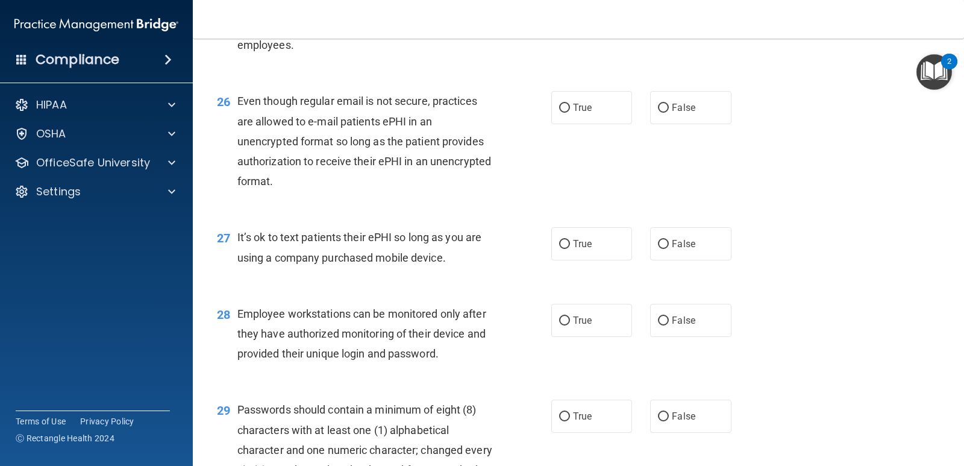
scroll to position [2699, 0]
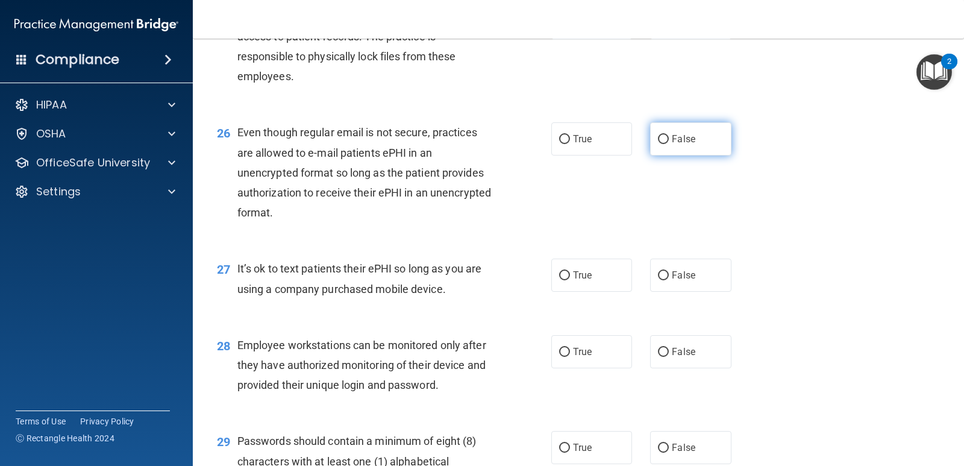
click at [658, 144] on input "False" at bounding box center [663, 139] width 11 height 9
radio input "true"
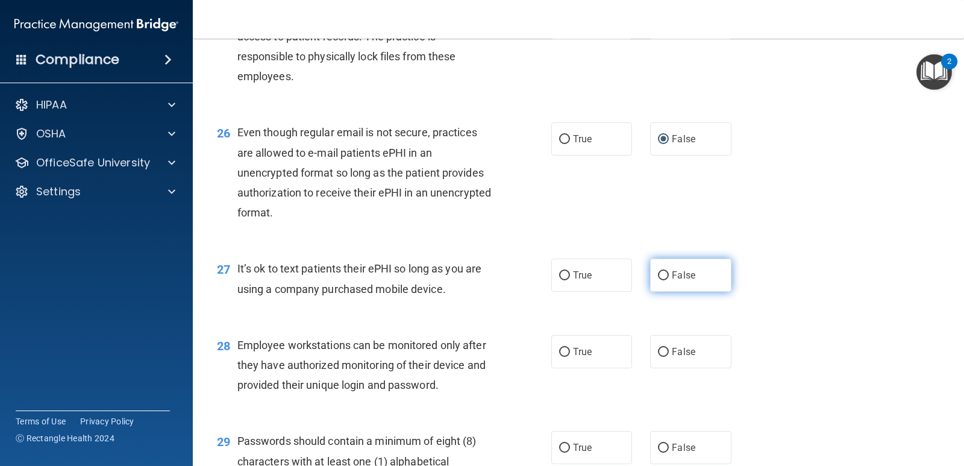
click at [658, 280] on input "False" at bounding box center [663, 275] width 11 height 9
radio input "true"
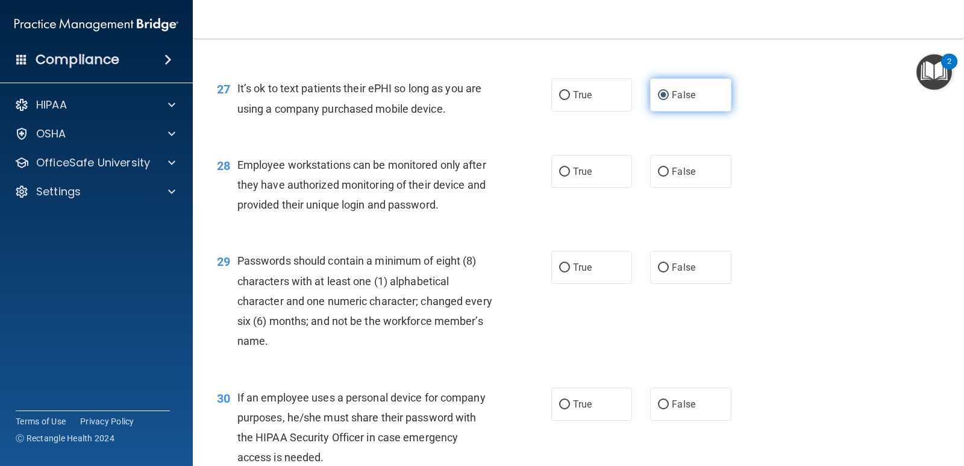
scroll to position [2880, 0]
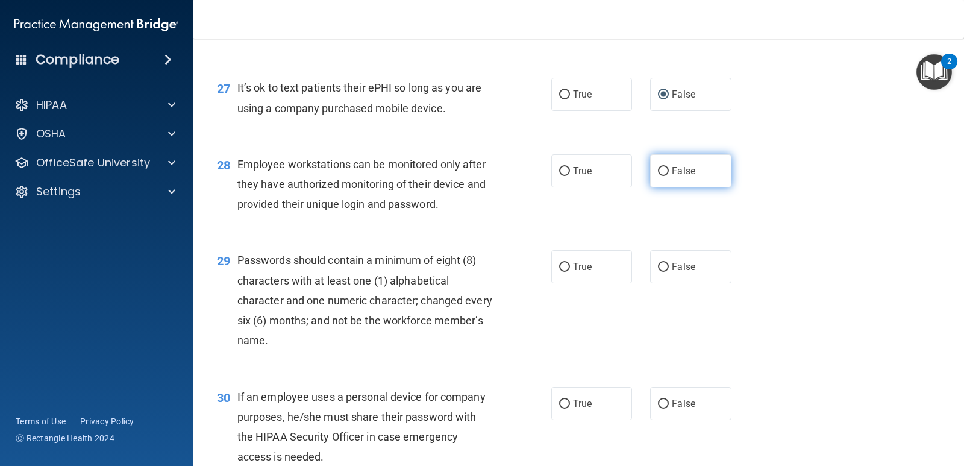
click at [650, 187] on label "False" at bounding box center [690, 170] width 81 height 33
click at [658, 176] on input "False" at bounding box center [663, 171] width 11 height 9
radio input "true"
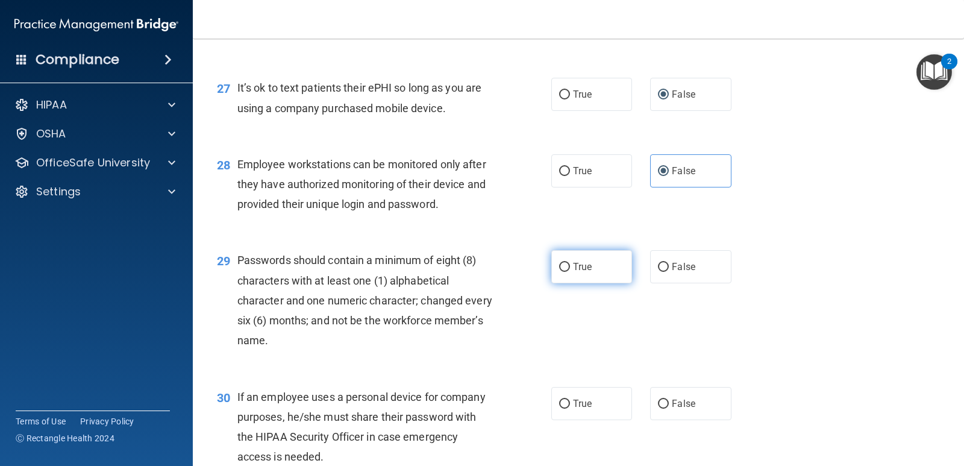
click at [559, 272] on input "True" at bounding box center [564, 267] width 11 height 9
radio input "true"
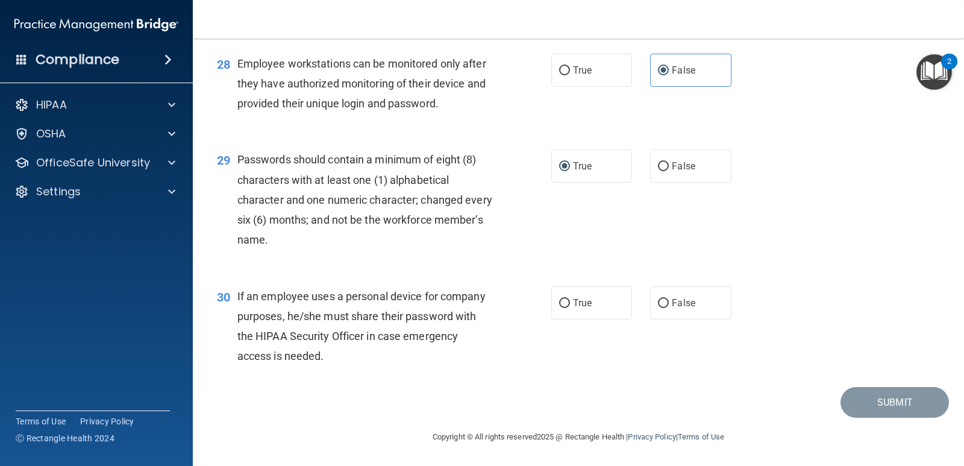
scroll to position [3000, 0]
click at [559, 301] on input "True" at bounding box center [564, 303] width 11 height 9
radio input "true"
click at [866, 400] on button "Submit" at bounding box center [895, 402] width 108 height 31
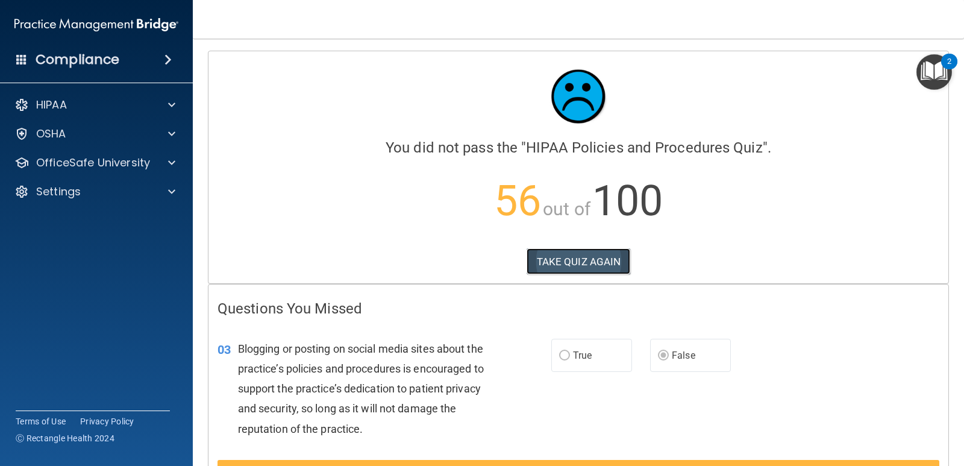
click at [554, 260] on button "TAKE QUIZ AGAIN" at bounding box center [579, 261] width 104 height 27
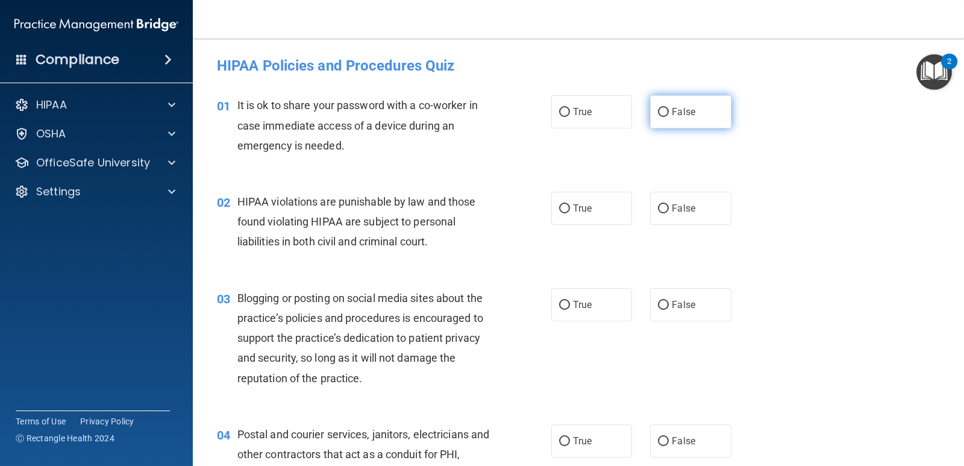
click at [658, 113] on input "False" at bounding box center [663, 112] width 11 height 9
radio input "true"
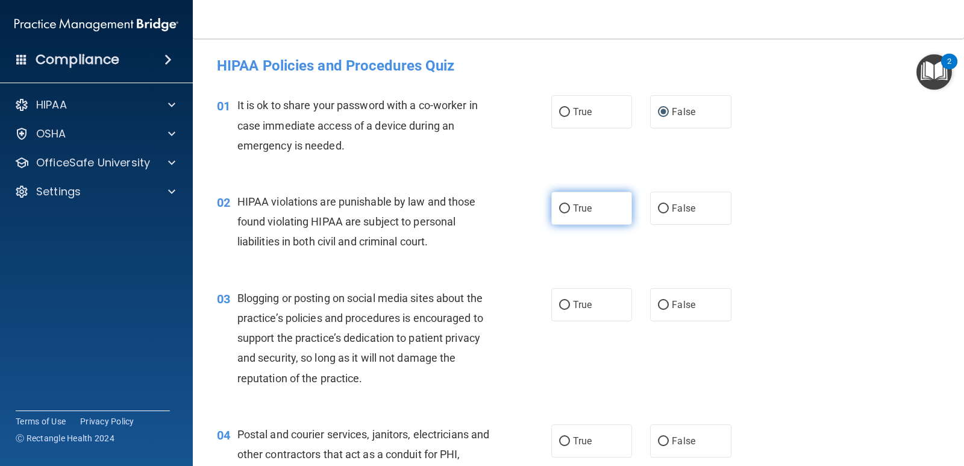
click at [559, 205] on input "True" at bounding box center [564, 208] width 11 height 9
radio input "true"
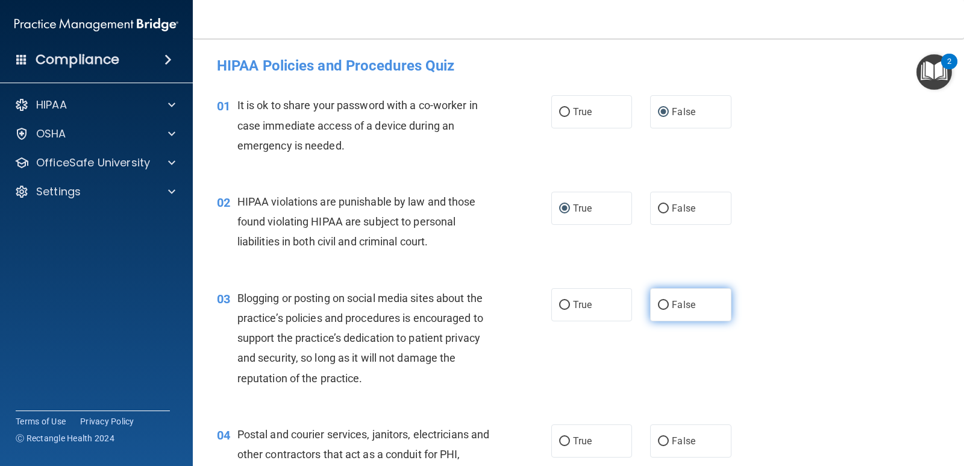
click at [659, 304] on input "False" at bounding box center [663, 305] width 11 height 9
radio input "true"
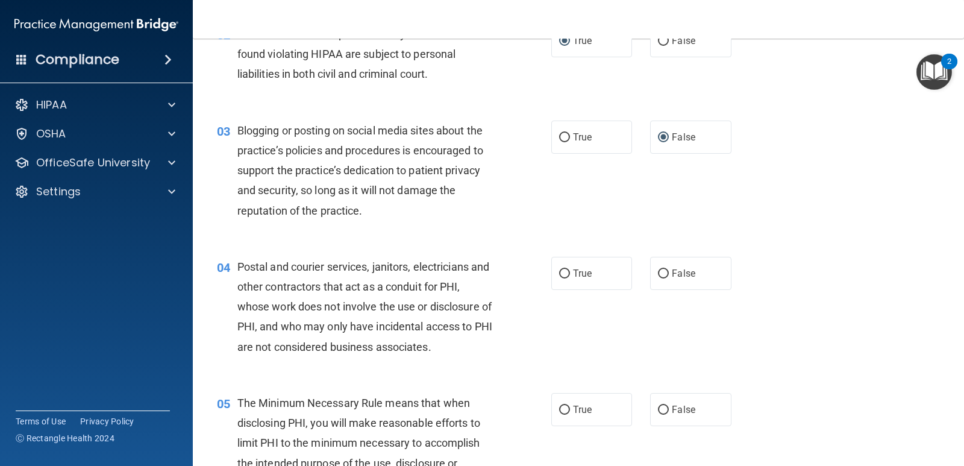
scroll to position [181, 0]
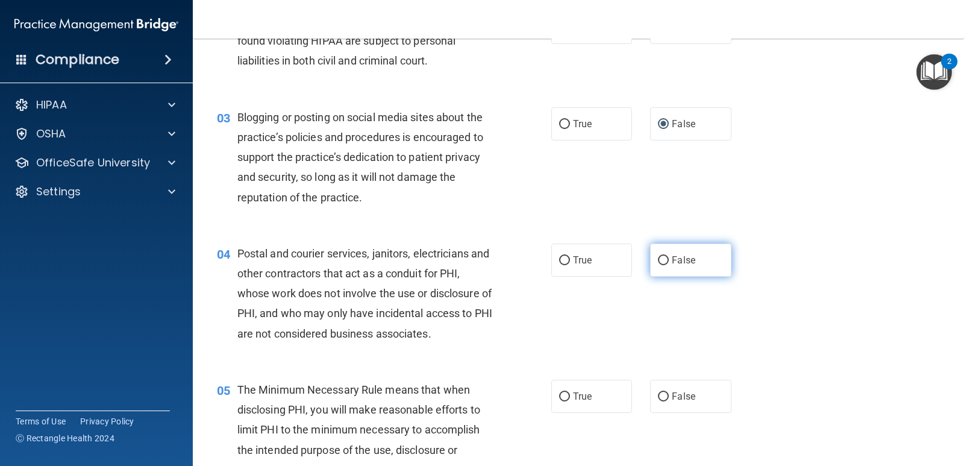
click at [659, 260] on input "False" at bounding box center [663, 260] width 11 height 9
radio input "true"
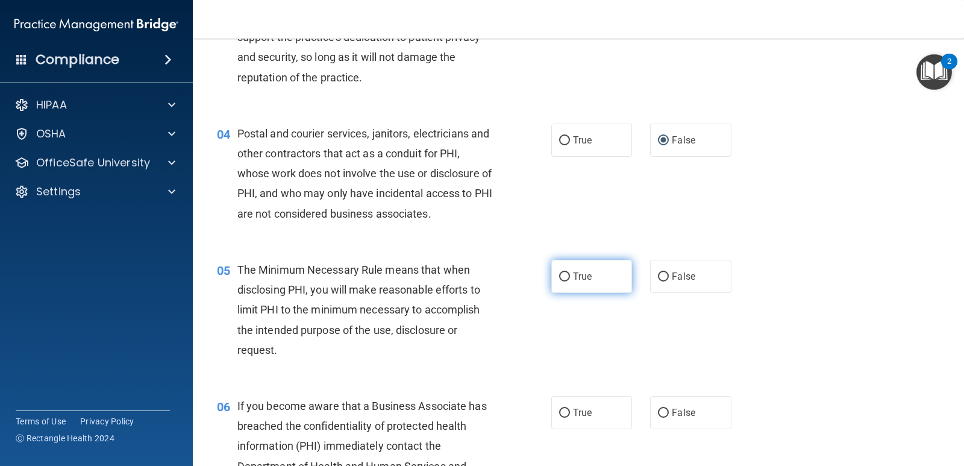
scroll to position [301, 0]
click at [562, 272] on input "True" at bounding box center [564, 276] width 11 height 9
radio input "true"
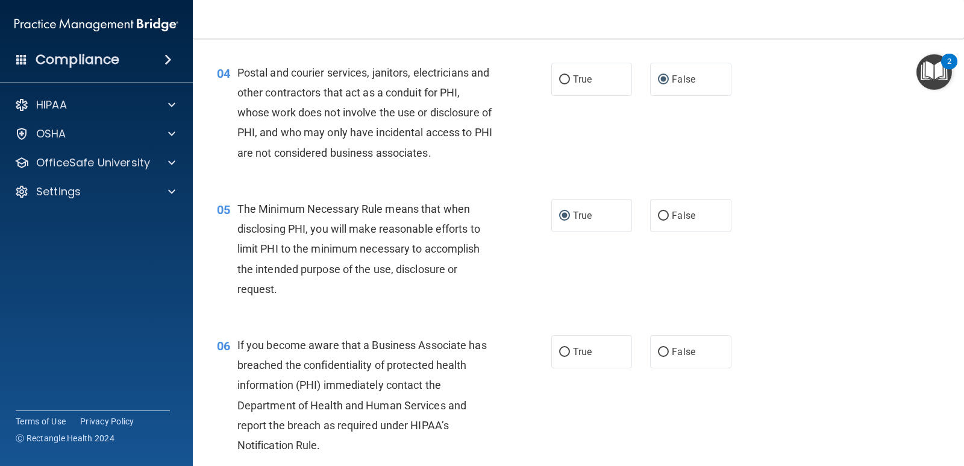
scroll to position [663, 0]
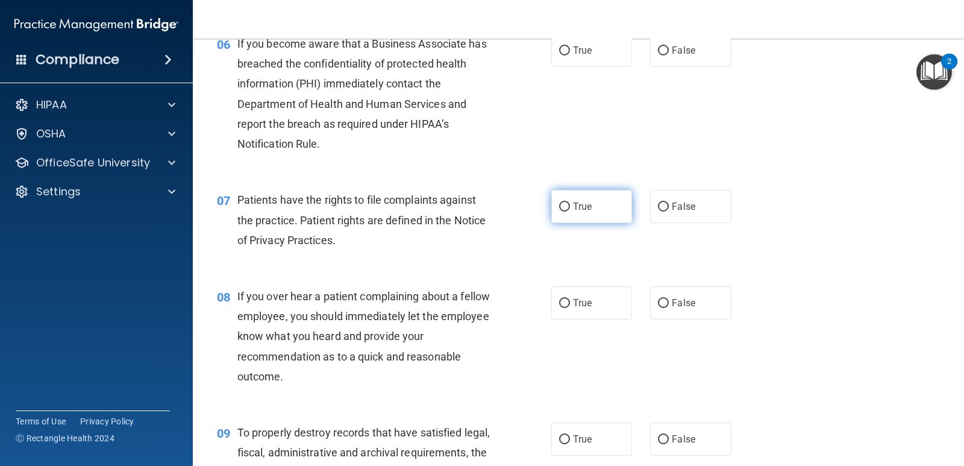
click at [562, 204] on input "True" at bounding box center [564, 207] width 11 height 9
radio input "true"
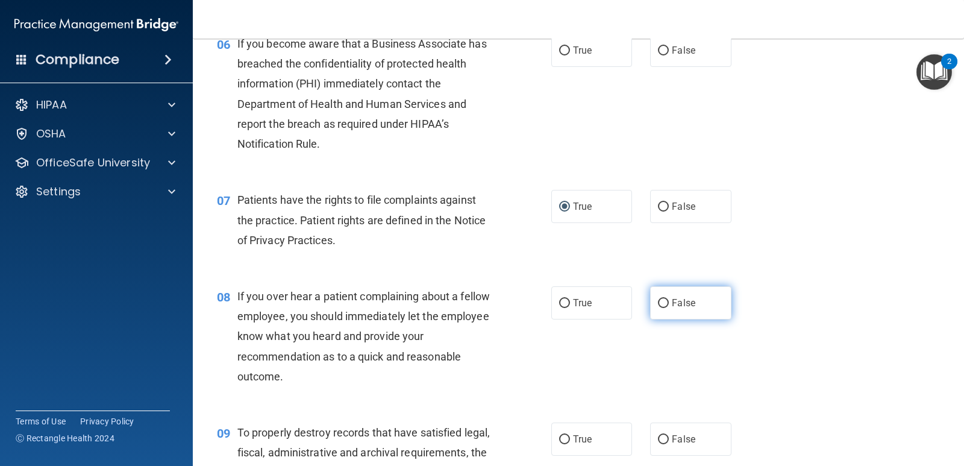
click at [661, 303] on input "False" at bounding box center [663, 303] width 11 height 9
radio input "true"
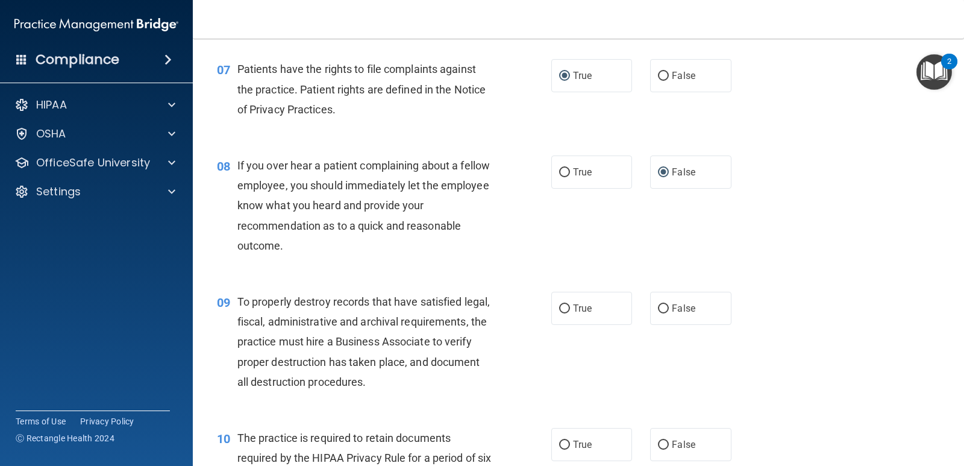
scroll to position [844, 0]
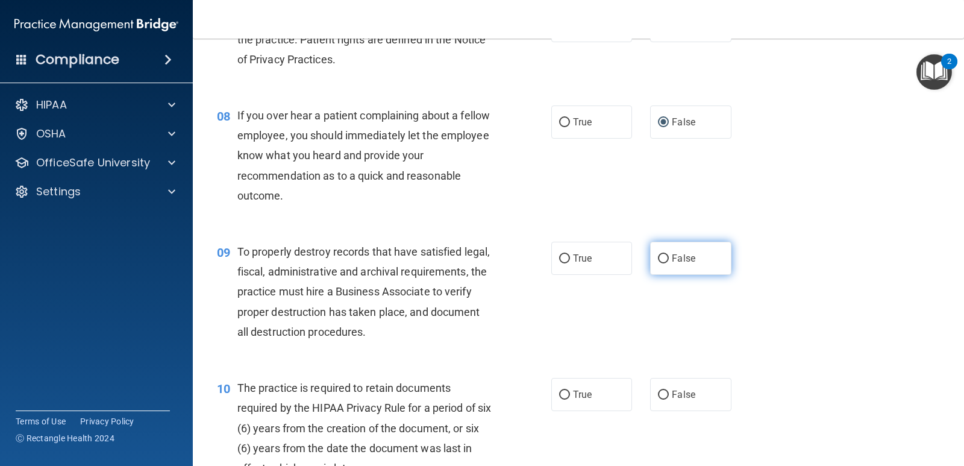
click at [658, 257] on input "False" at bounding box center [663, 258] width 11 height 9
radio input "true"
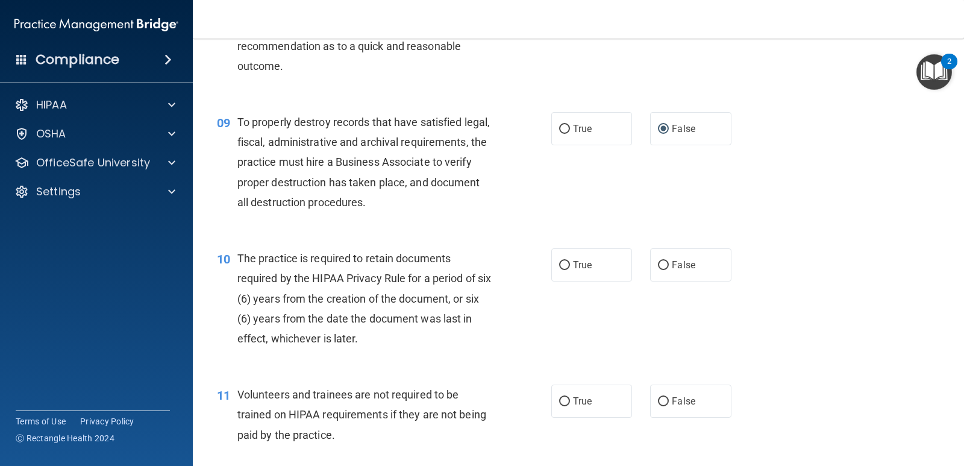
scroll to position [1025, 0]
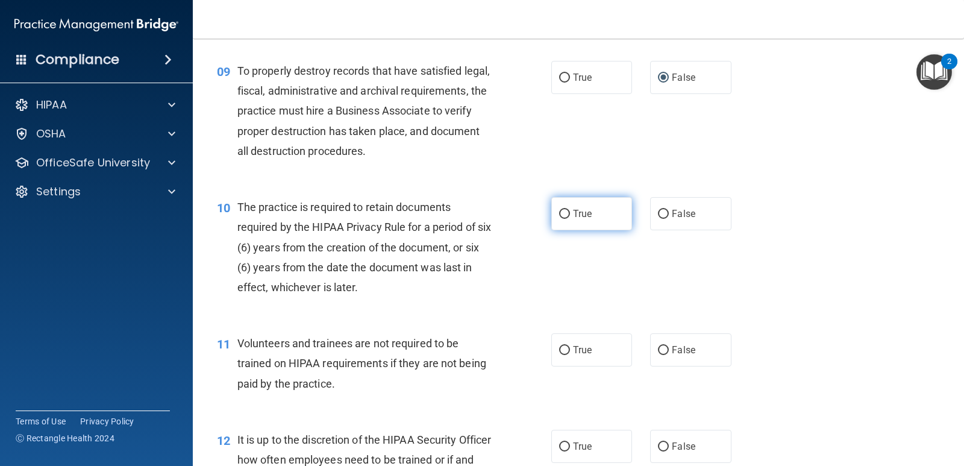
click at [559, 214] on input "True" at bounding box center [564, 214] width 11 height 9
radio input "true"
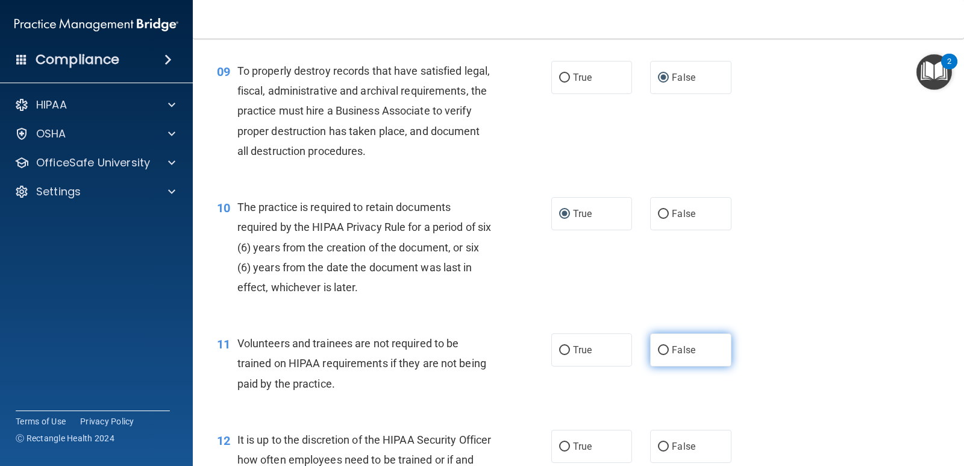
click at [658, 350] on input "False" at bounding box center [663, 350] width 11 height 9
radio input "true"
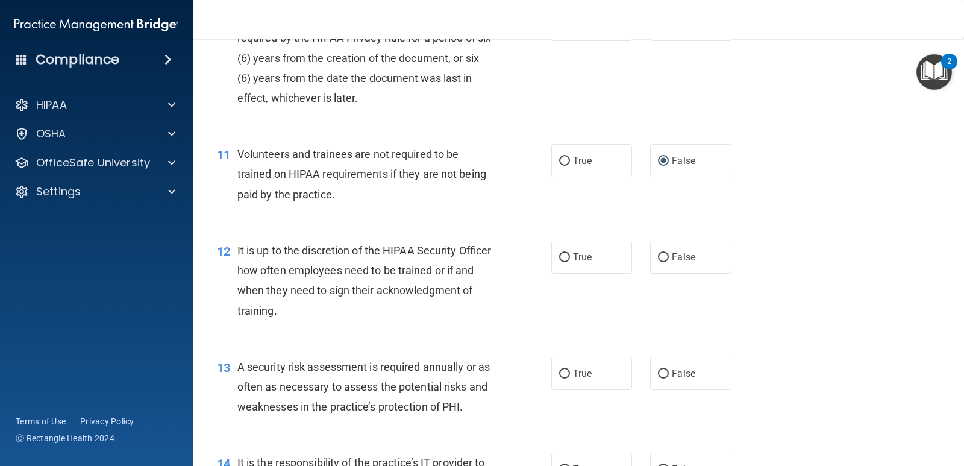
scroll to position [1266, 0]
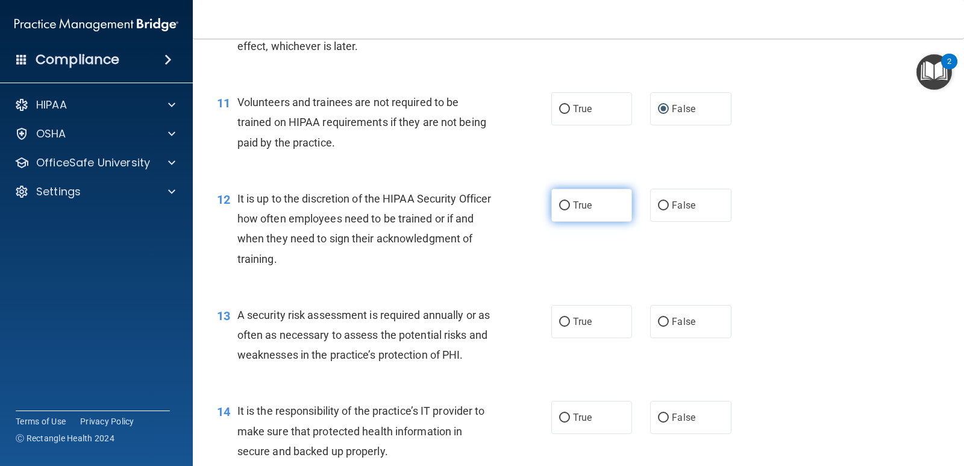
click at [559, 206] on input "True" at bounding box center [564, 205] width 11 height 9
radio input "true"
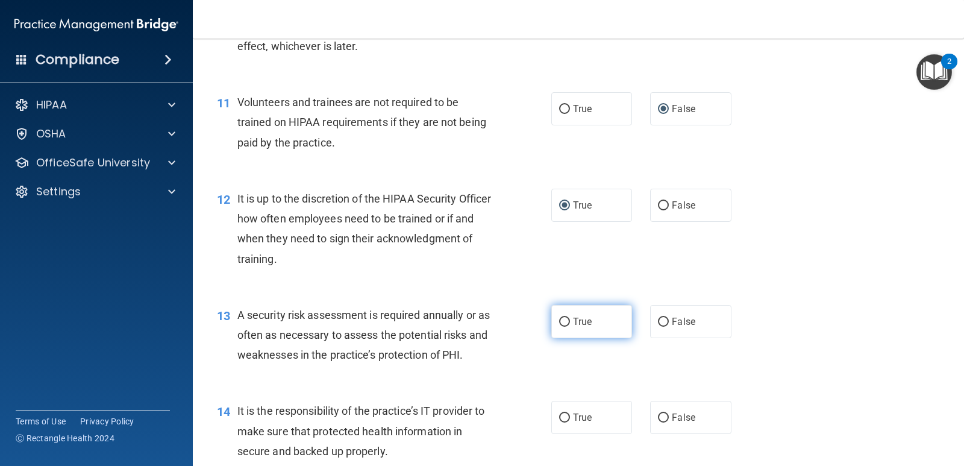
click at [561, 321] on input "True" at bounding box center [564, 322] width 11 height 9
radio input "true"
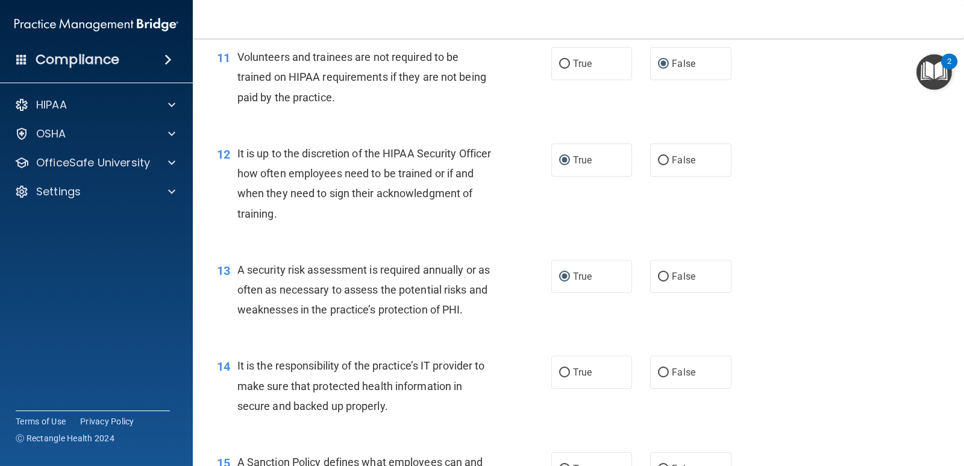
scroll to position [1386, 0]
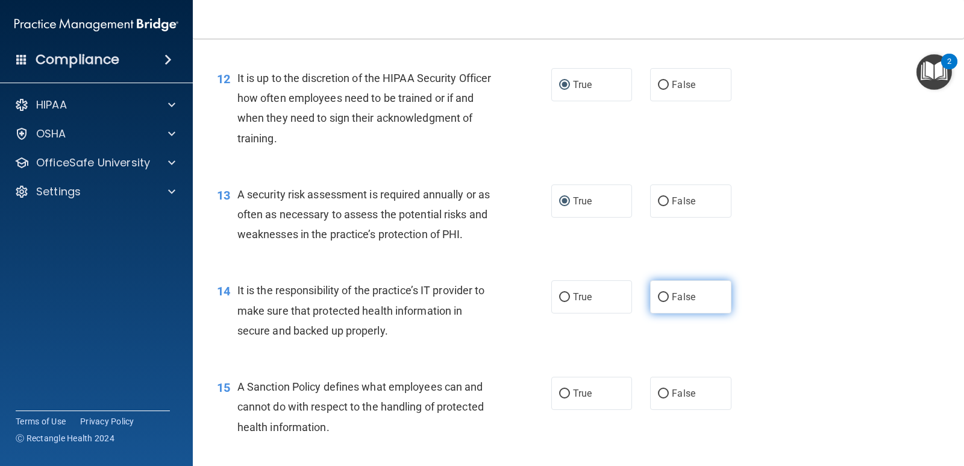
click at [660, 295] on input "False" at bounding box center [663, 297] width 11 height 9
radio input "true"
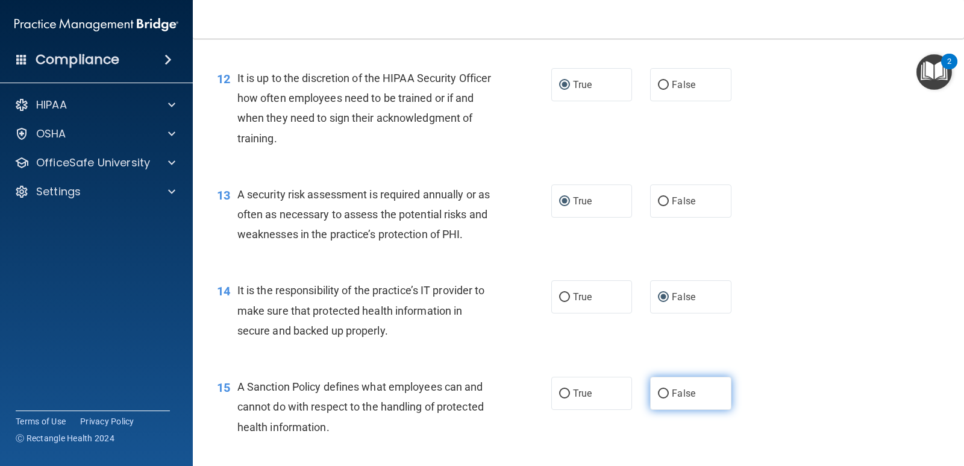
click at [660, 391] on input "False" at bounding box center [663, 393] width 11 height 9
radio input "true"
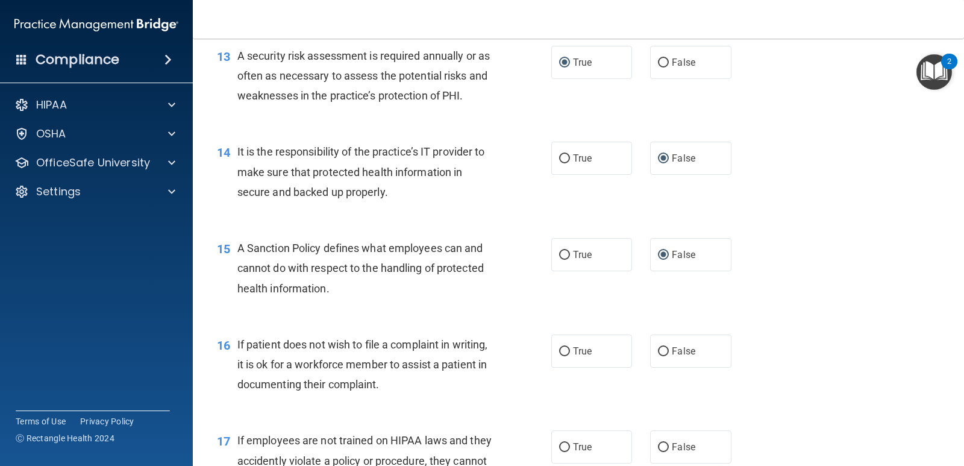
scroll to position [1567, 0]
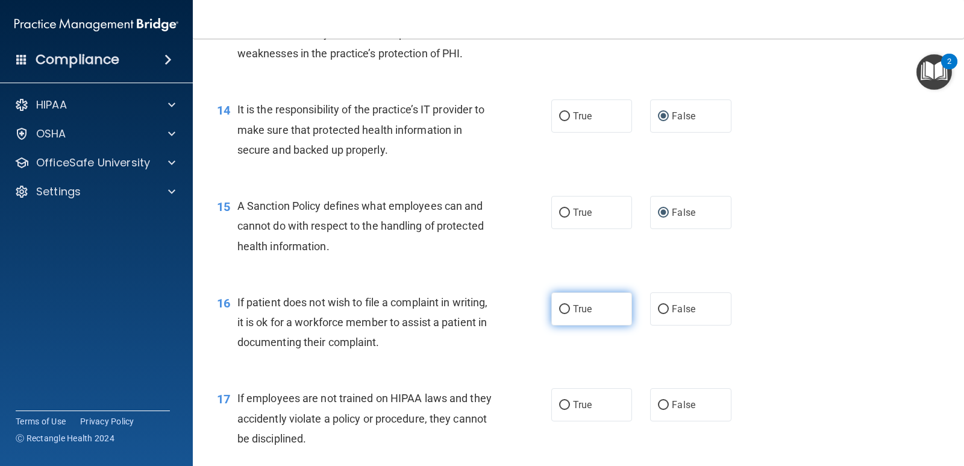
click at [559, 312] on input "True" at bounding box center [564, 309] width 11 height 9
radio input "true"
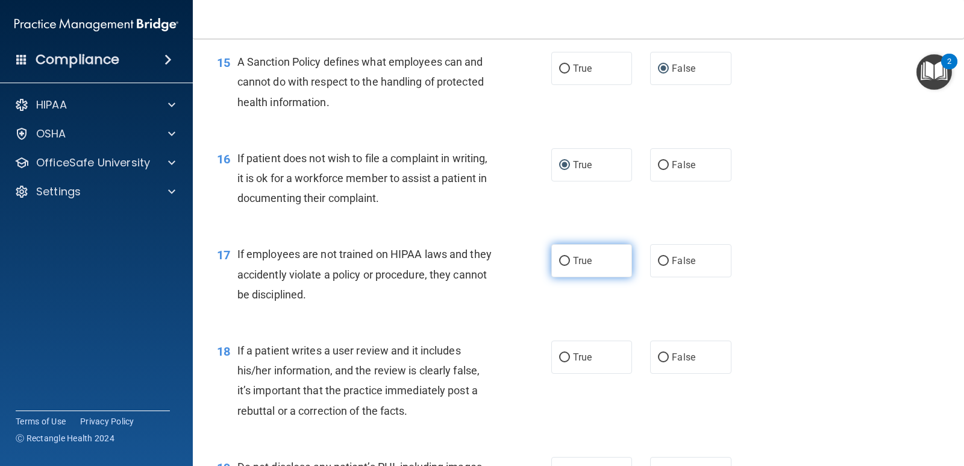
scroll to position [1748, 0]
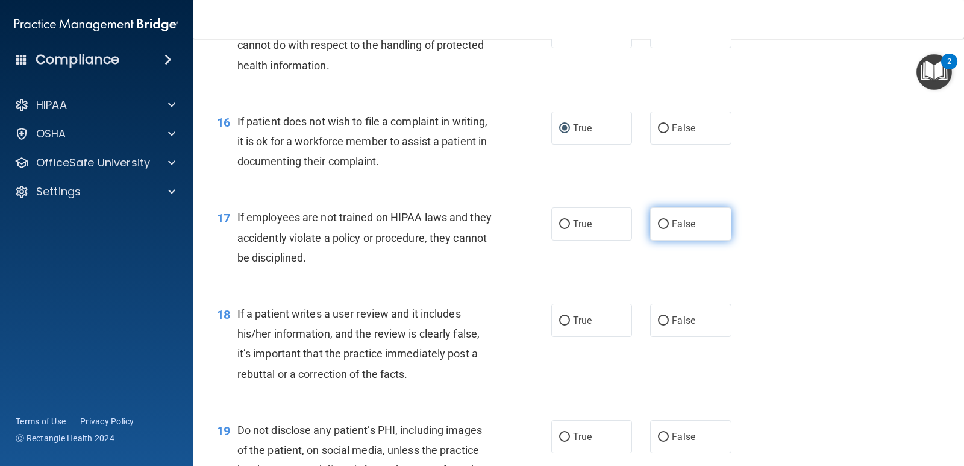
click at [658, 221] on input "False" at bounding box center [663, 224] width 11 height 9
radio input "true"
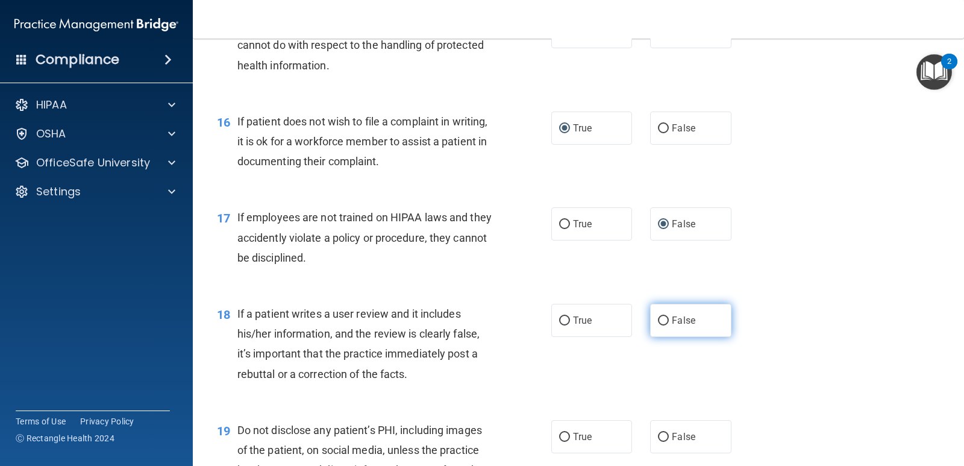
click at [658, 322] on input "False" at bounding box center [663, 320] width 11 height 9
radio input "true"
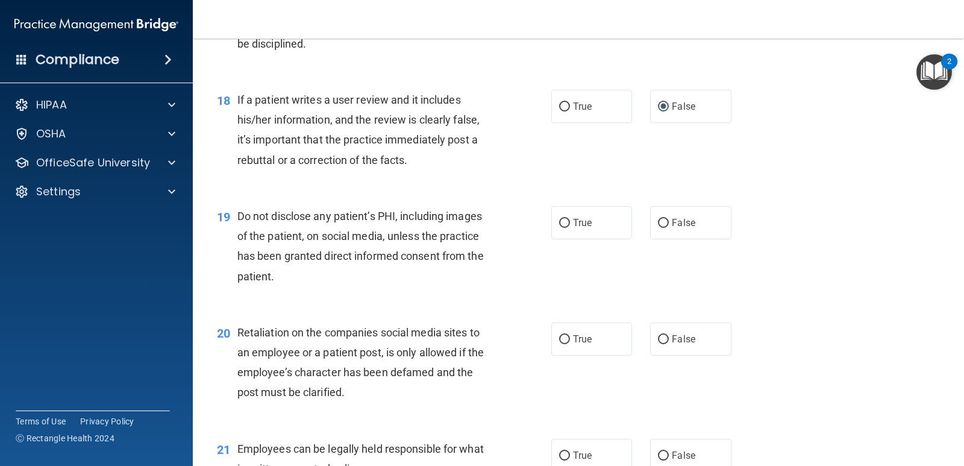
scroll to position [1989, 0]
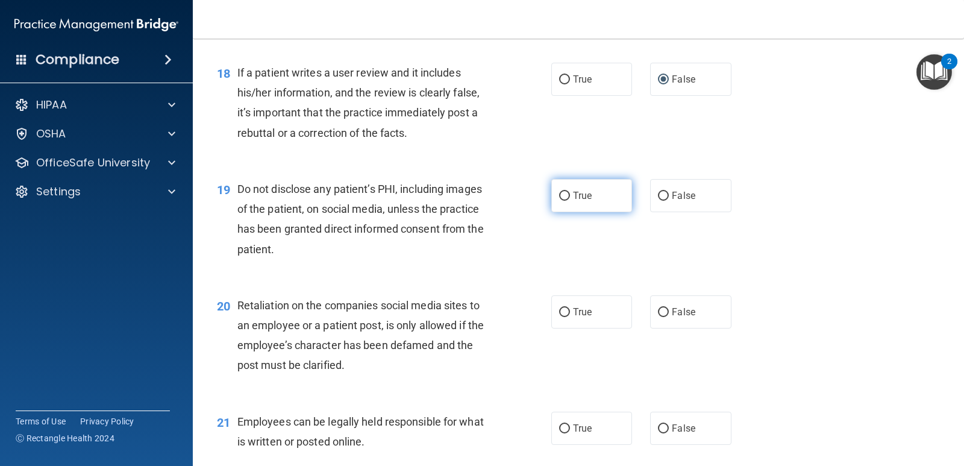
click at [561, 196] on input "True" at bounding box center [564, 196] width 11 height 9
radio input "true"
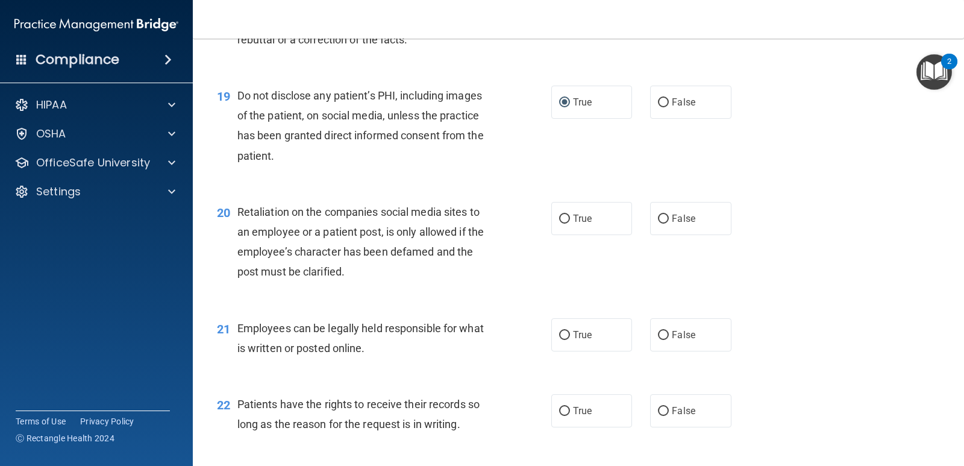
scroll to position [2110, 0]
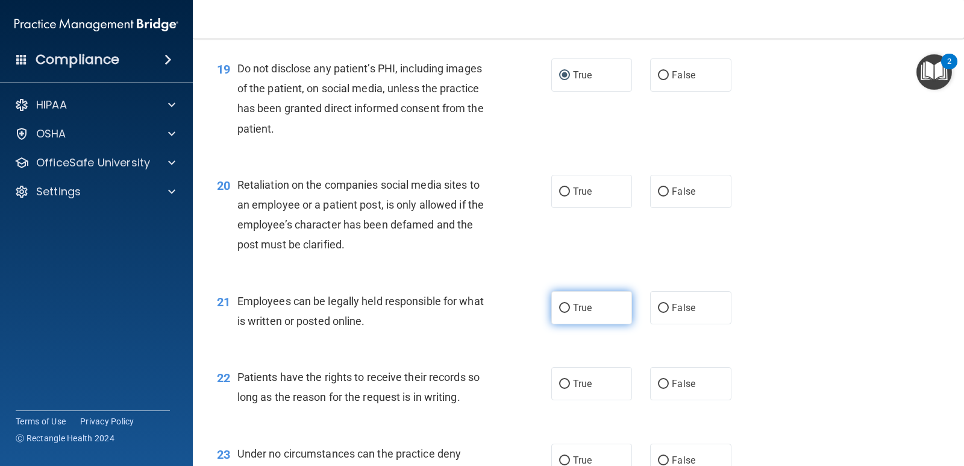
click at [562, 306] on input "True" at bounding box center [564, 308] width 11 height 9
radio input "true"
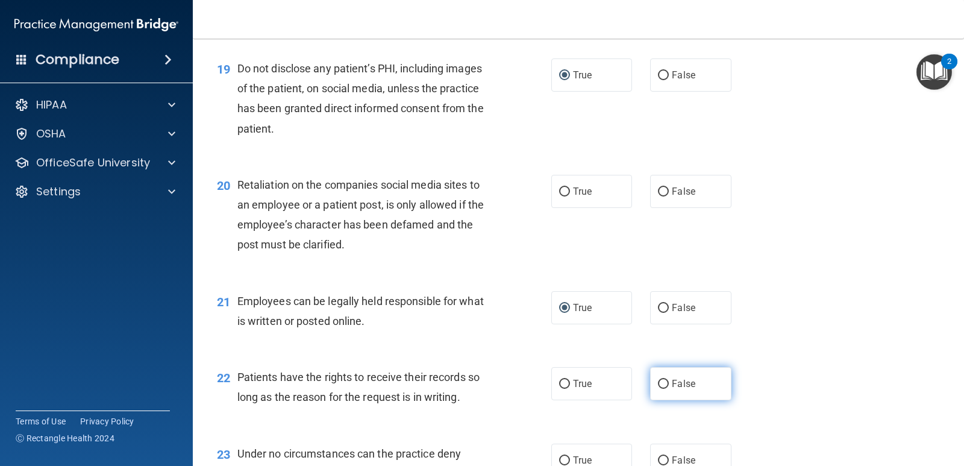
click at [658, 384] on input "False" at bounding box center [663, 384] width 11 height 9
radio input "true"
click at [659, 459] on input "False" at bounding box center [663, 460] width 11 height 9
radio input "true"
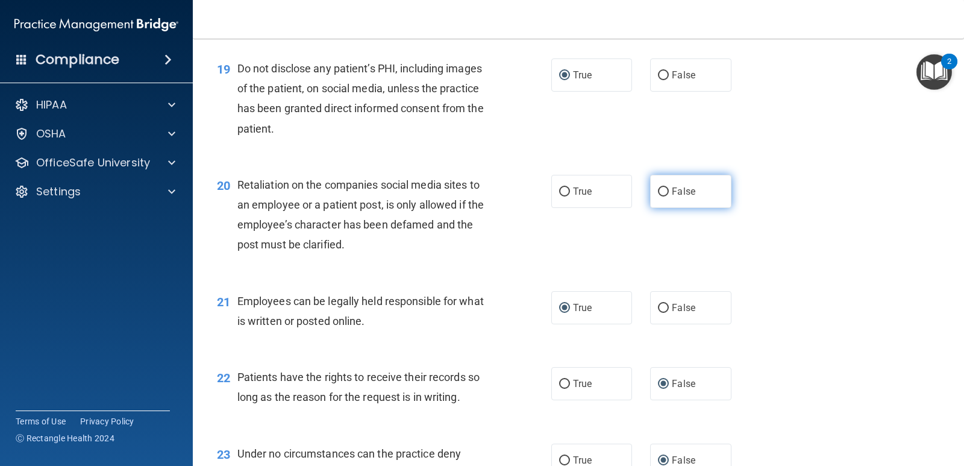
click at [661, 192] on input "False" at bounding box center [663, 191] width 11 height 9
radio input "true"
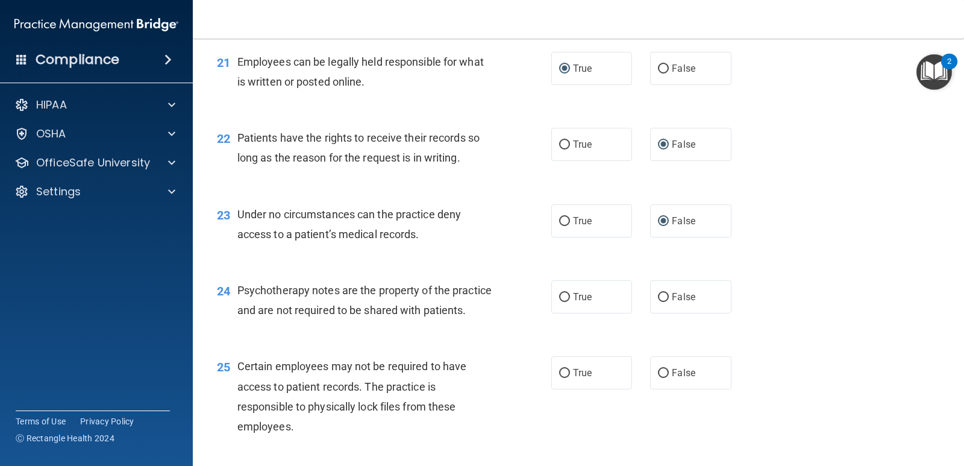
scroll to position [2351, 0]
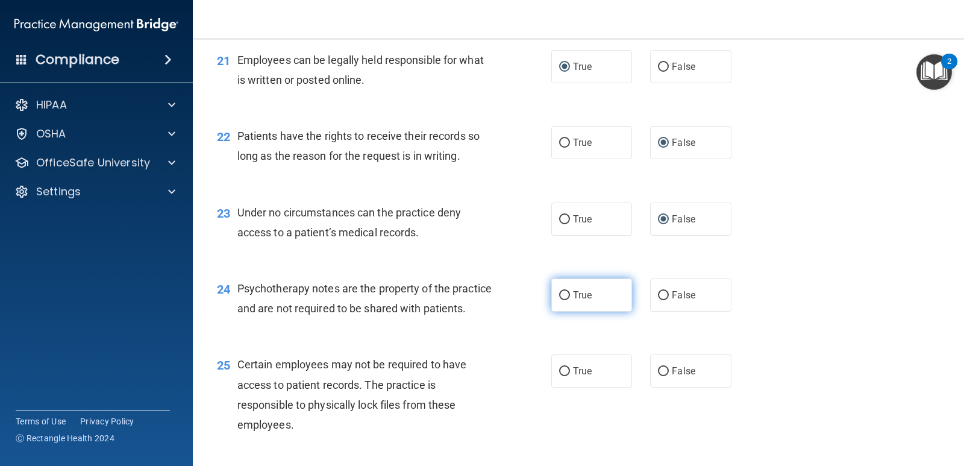
click at [559, 294] on input "True" at bounding box center [564, 295] width 11 height 9
radio input "true"
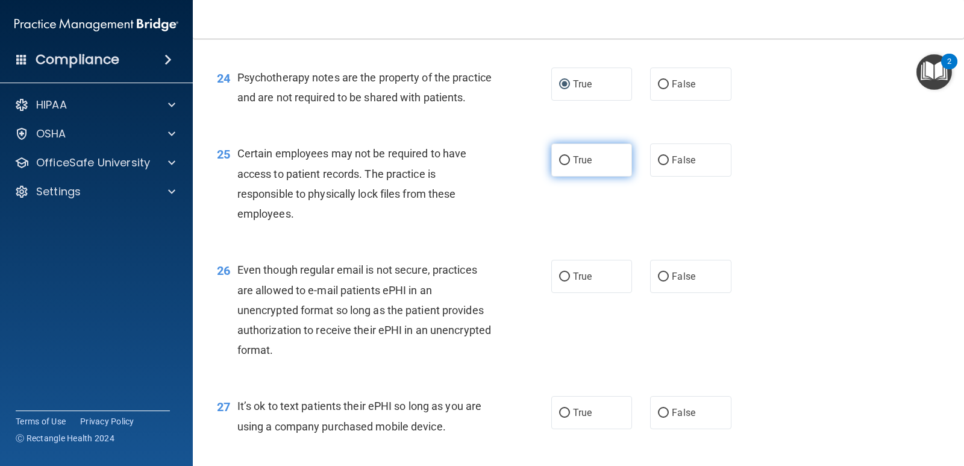
scroll to position [2592, 0]
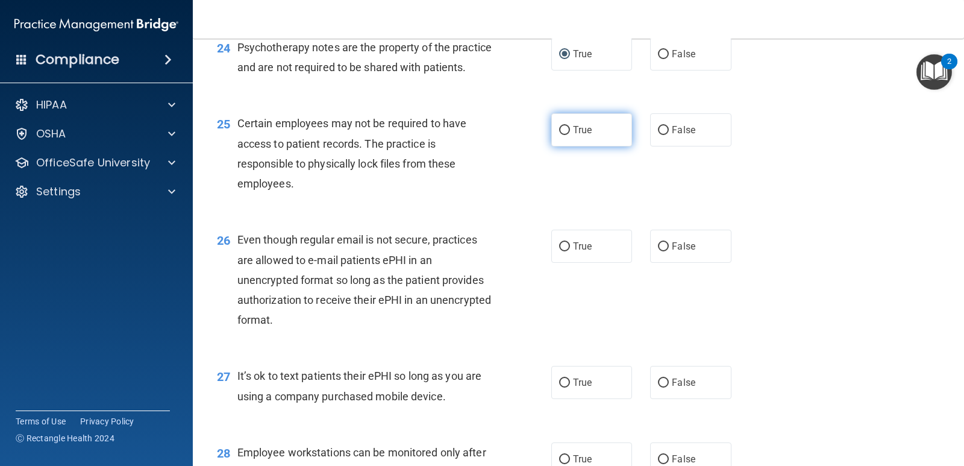
click at [559, 135] on input "True" at bounding box center [564, 130] width 11 height 9
radio input "true"
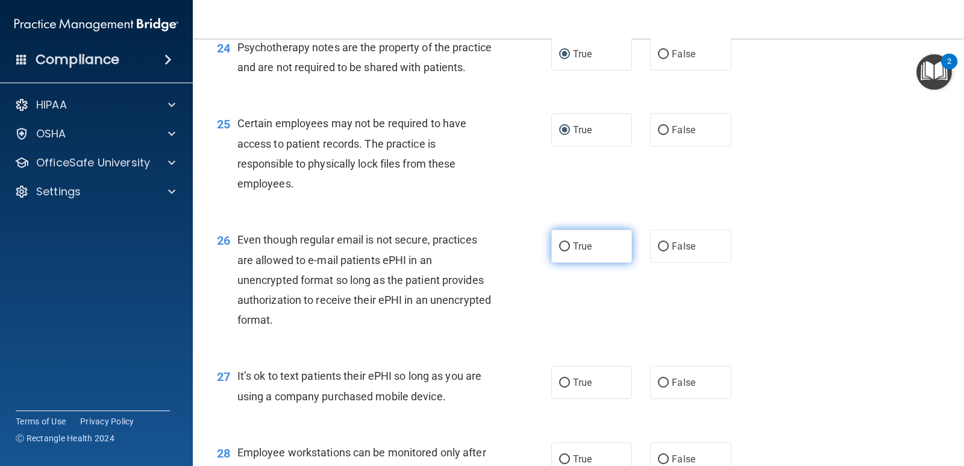
click at [562, 251] on input "True" at bounding box center [564, 246] width 11 height 9
radio input "true"
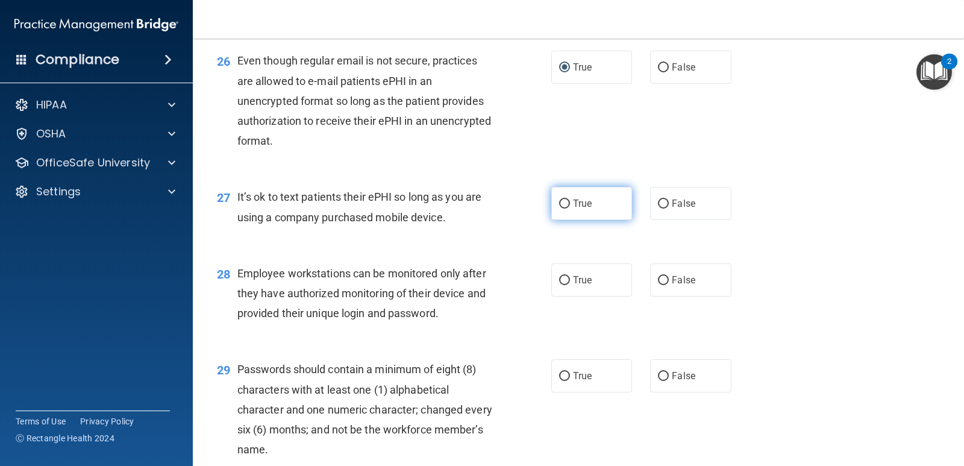
scroll to position [2773, 0]
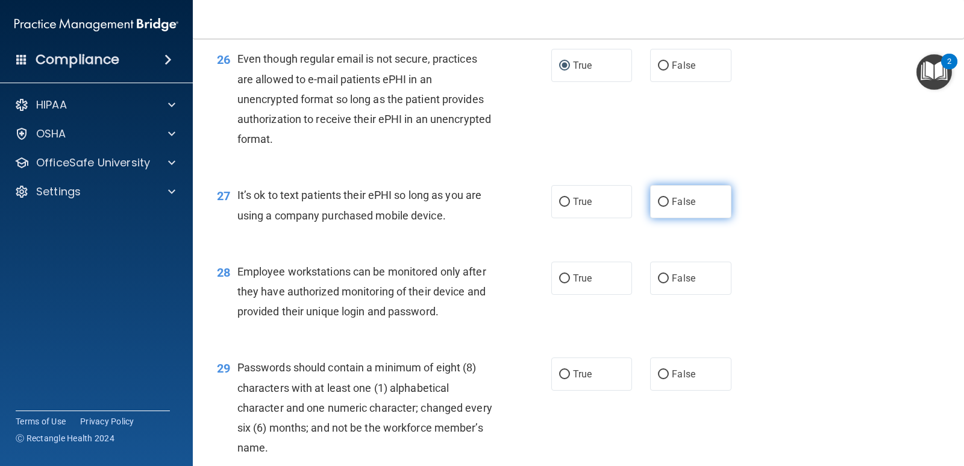
click at [663, 207] on input "False" at bounding box center [663, 202] width 11 height 9
radio input "true"
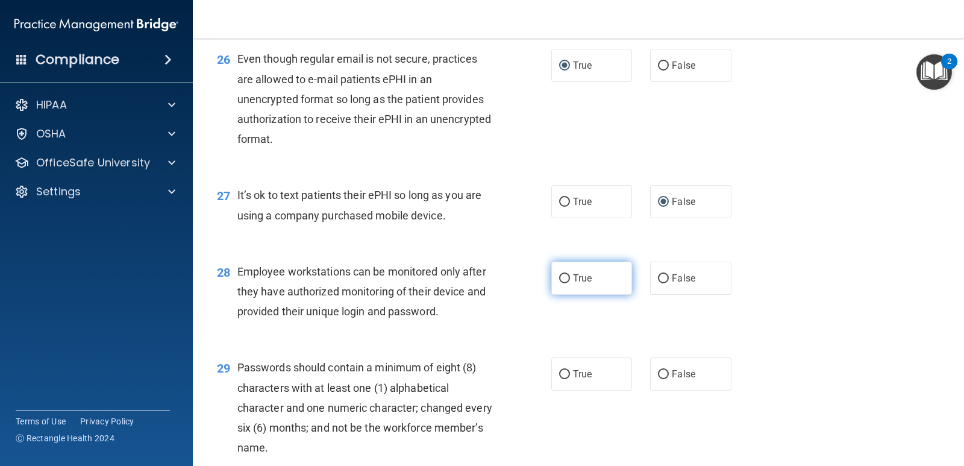
click at [560, 283] on input "True" at bounding box center [564, 278] width 11 height 9
radio input "true"
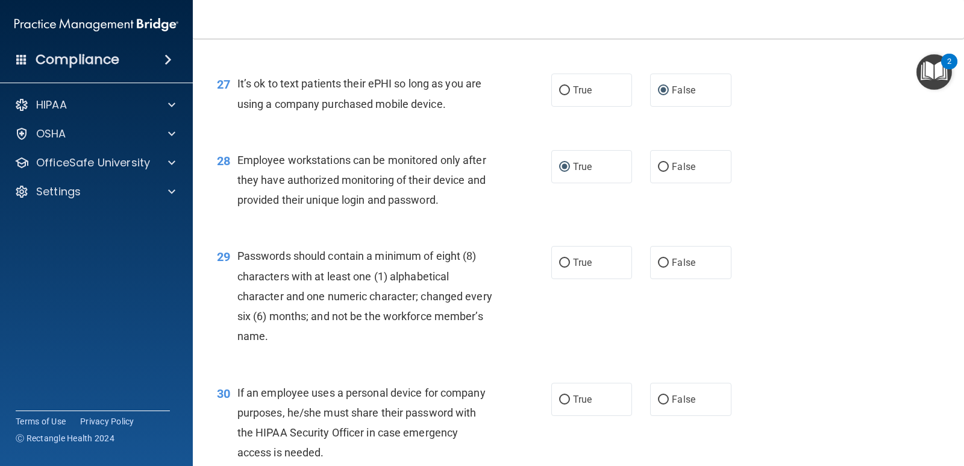
scroll to position [2893, 0]
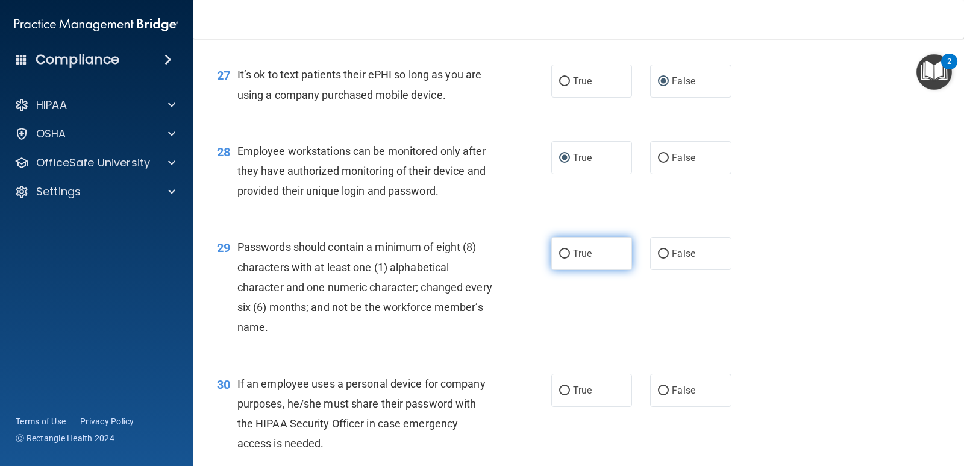
click at [559, 259] on input "True" at bounding box center [564, 254] width 11 height 9
radio input "true"
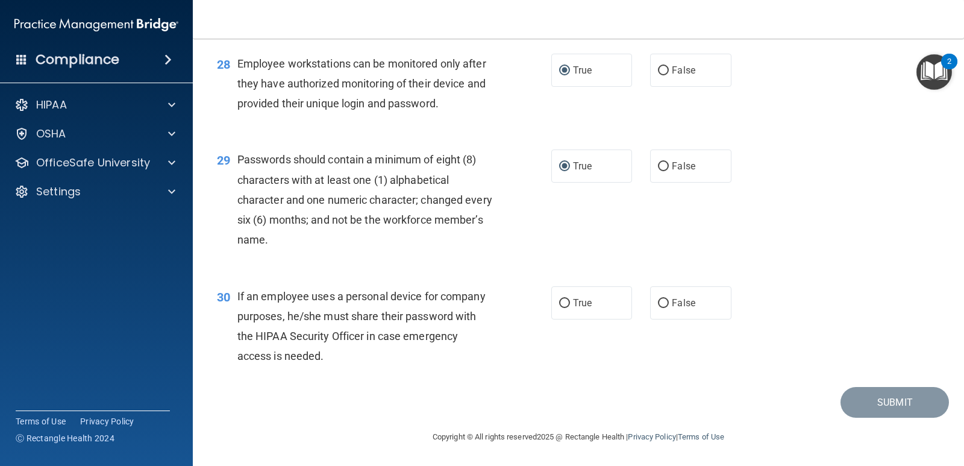
scroll to position [3000, 0]
click at [664, 301] on label "False" at bounding box center [690, 302] width 81 height 33
click at [664, 301] on input "False" at bounding box center [663, 303] width 11 height 9
radio input "true"
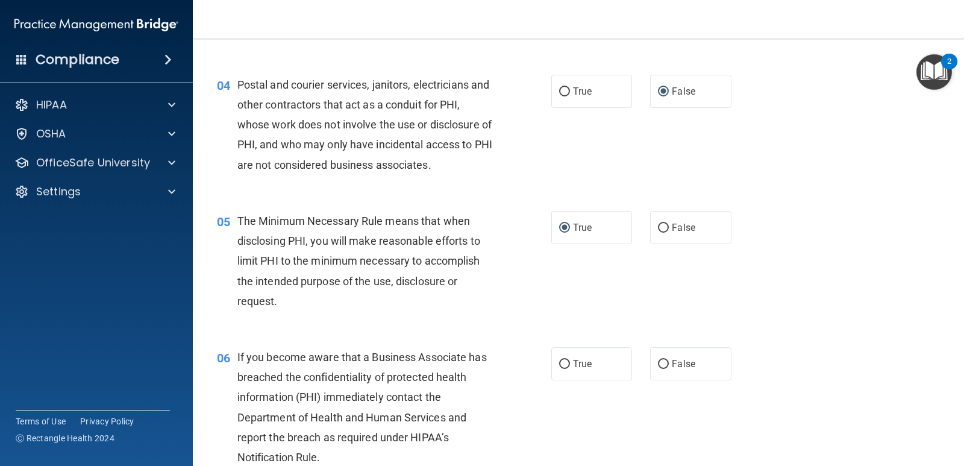
scroll to position [422, 0]
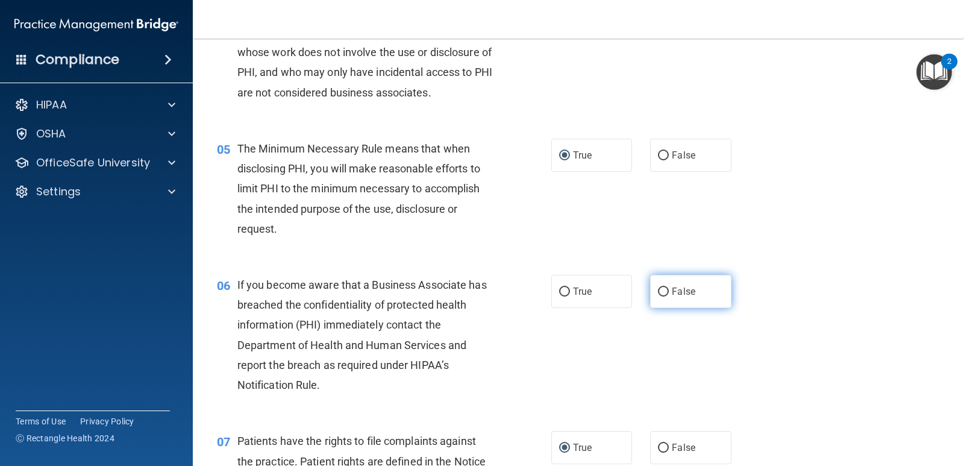
click at [658, 293] on input "False" at bounding box center [663, 291] width 11 height 9
radio input "true"
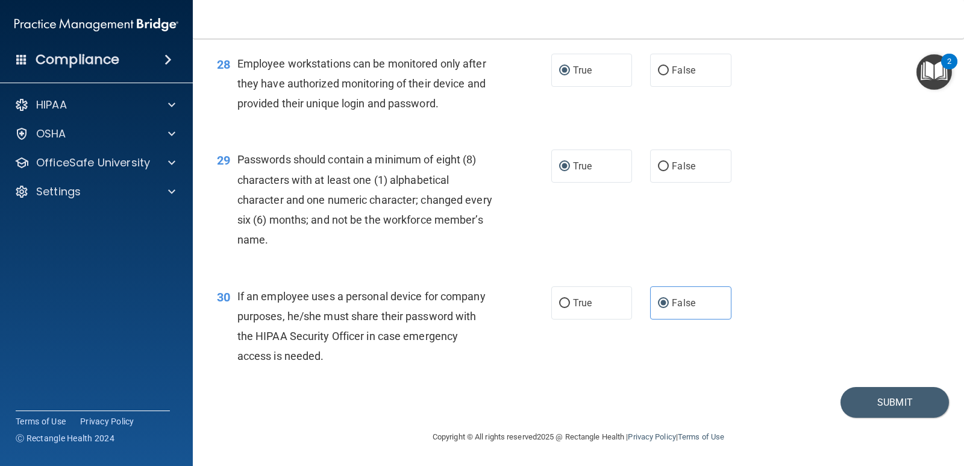
scroll to position [3000, 0]
click at [862, 402] on button "Submit" at bounding box center [895, 402] width 108 height 31
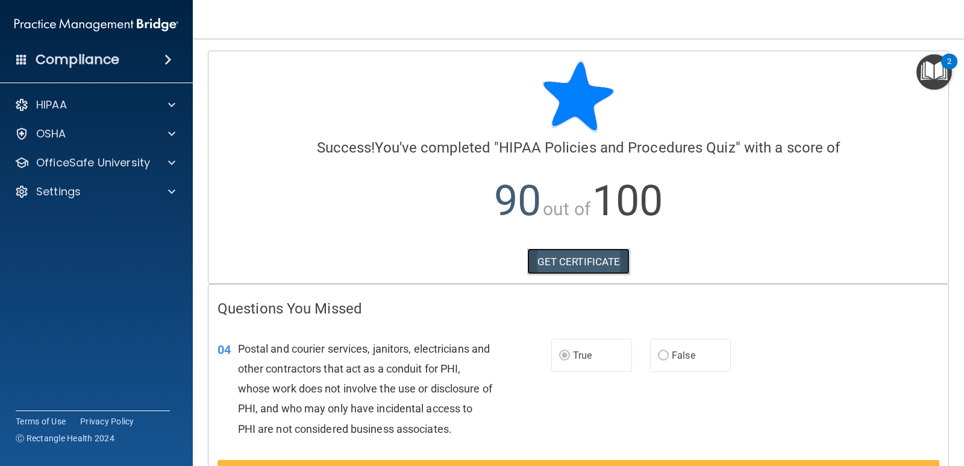
click at [587, 264] on link "GET CERTIFICATE" at bounding box center [578, 261] width 103 height 27
click at [166, 105] on div at bounding box center [170, 105] width 30 height 14
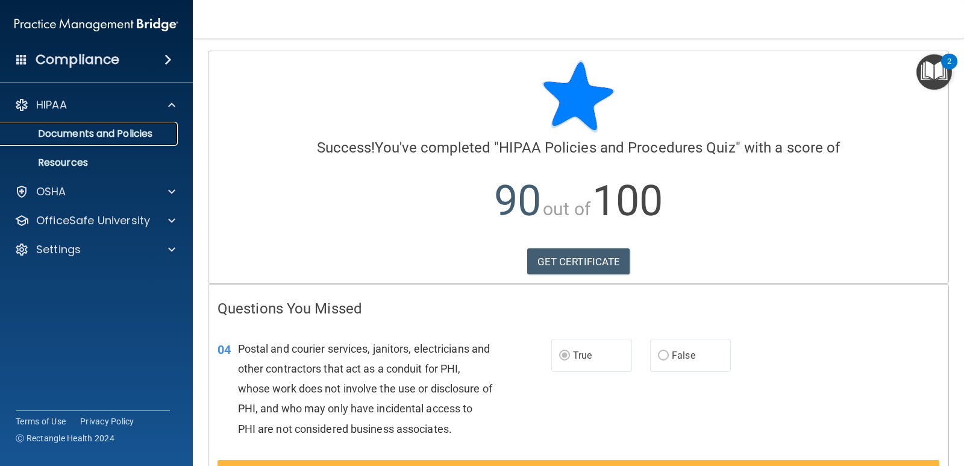
click at [157, 134] on p "Documents and Policies" at bounding box center [90, 134] width 165 height 12
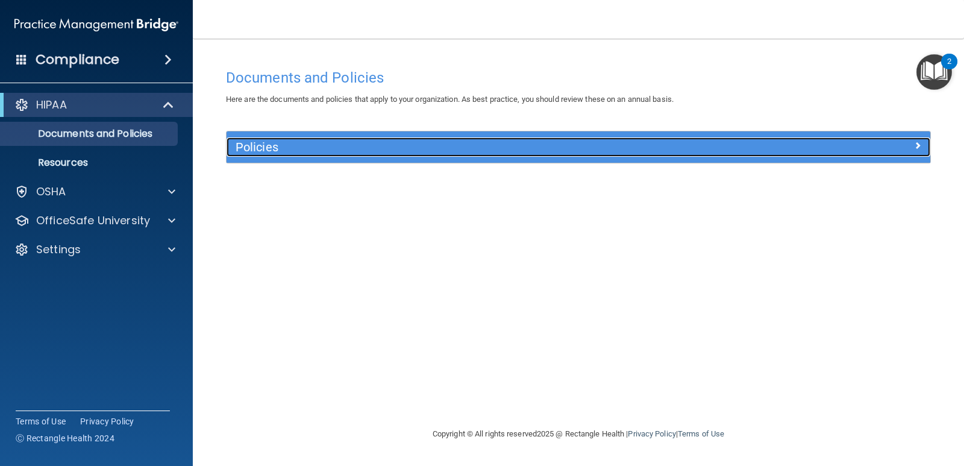
click at [919, 146] on span at bounding box center [917, 145] width 7 height 14
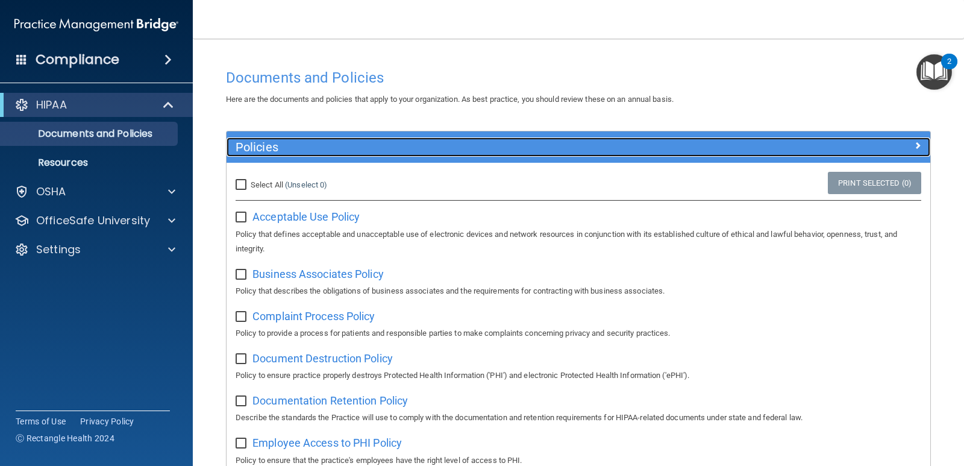
click at [914, 142] on span at bounding box center [917, 145] width 7 height 14
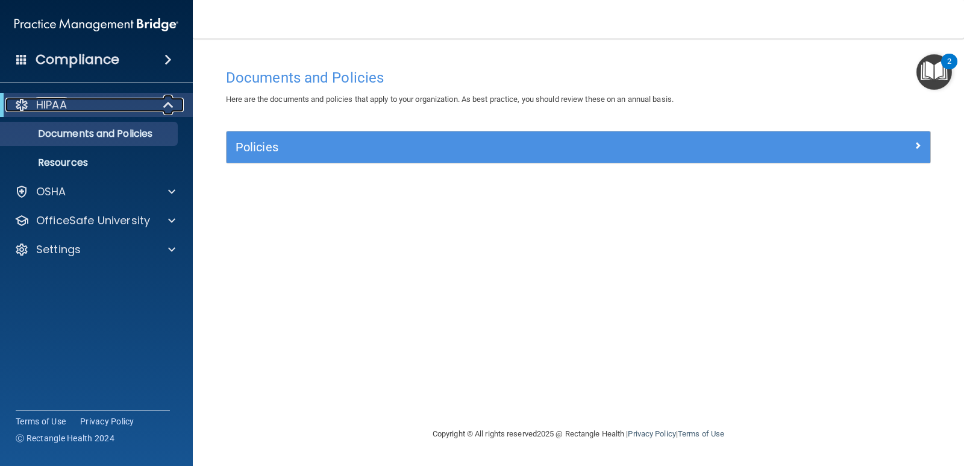
click at [160, 101] on div at bounding box center [169, 105] width 30 height 14
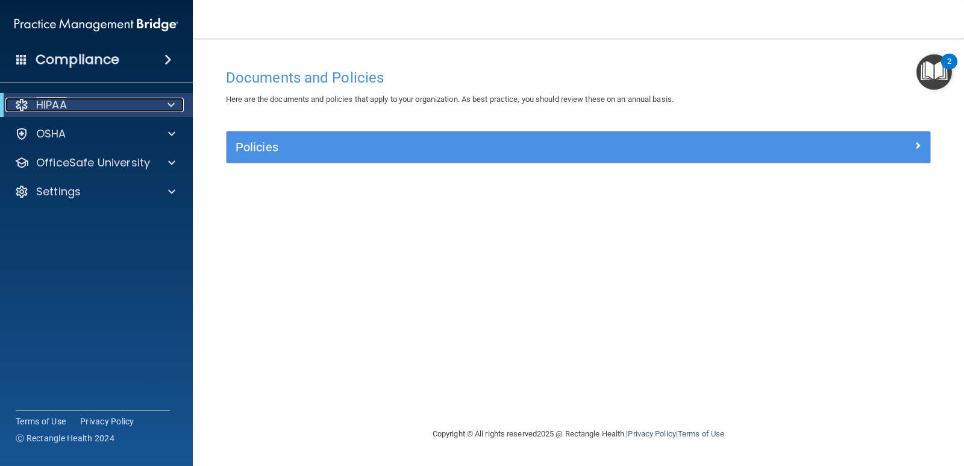
click at [160, 101] on div at bounding box center [169, 105] width 30 height 14
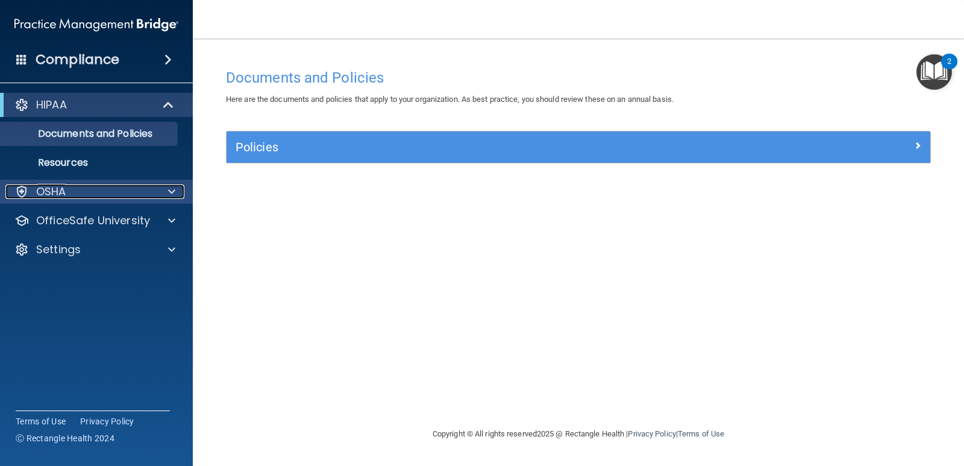
click at [175, 190] on span at bounding box center [171, 191] width 7 height 14
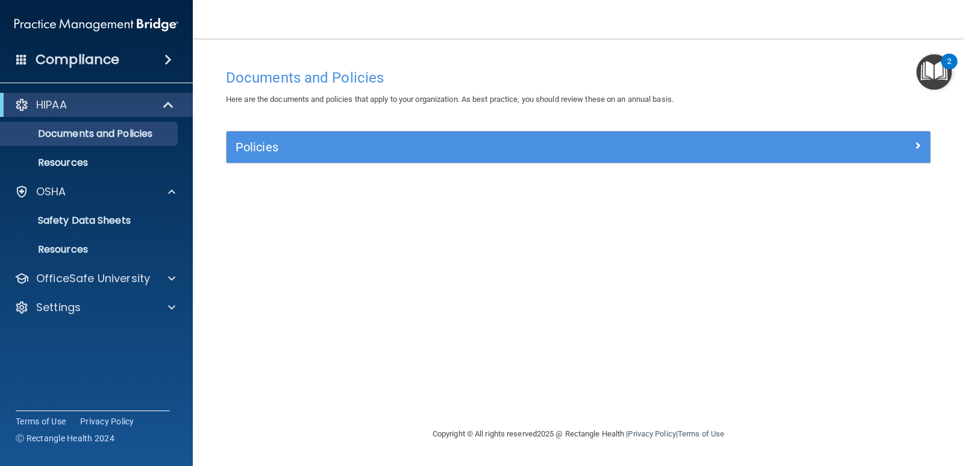
click at [170, 57] on span at bounding box center [168, 59] width 7 height 14
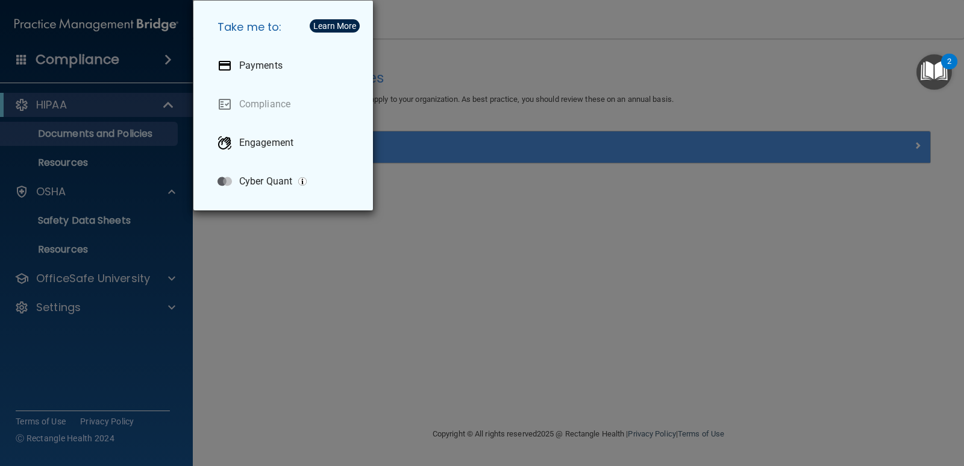
click at [477, 275] on div "Take me to: Payments Compliance Engagement Cyber Quant" at bounding box center [482, 233] width 964 height 466
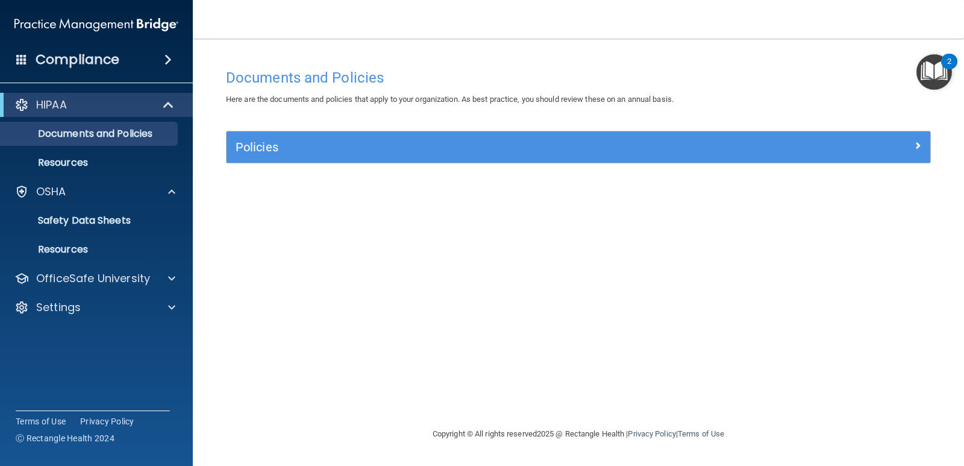
click at [169, 55] on span at bounding box center [168, 59] width 7 height 14
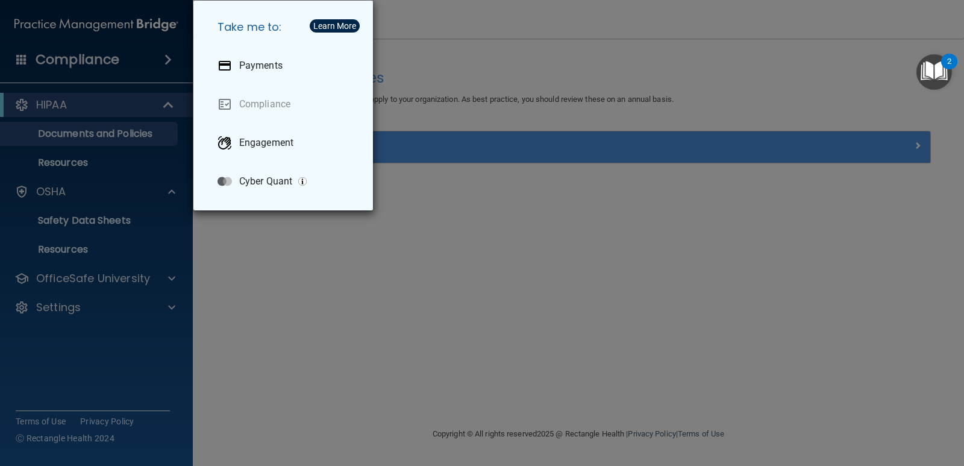
click at [375, 349] on div "Take me to: Payments Compliance Engagement Cyber Quant" at bounding box center [482, 233] width 964 height 466
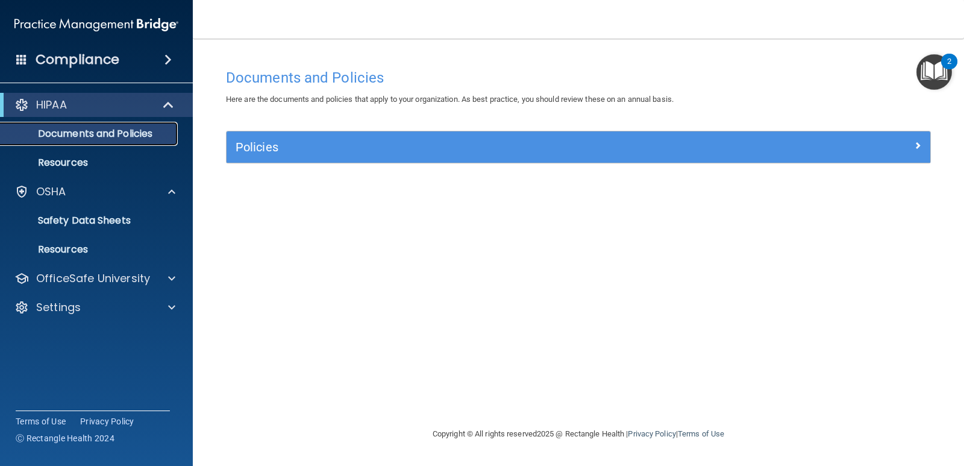
click at [90, 134] on p "Documents and Policies" at bounding box center [90, 134] width 165 height 12
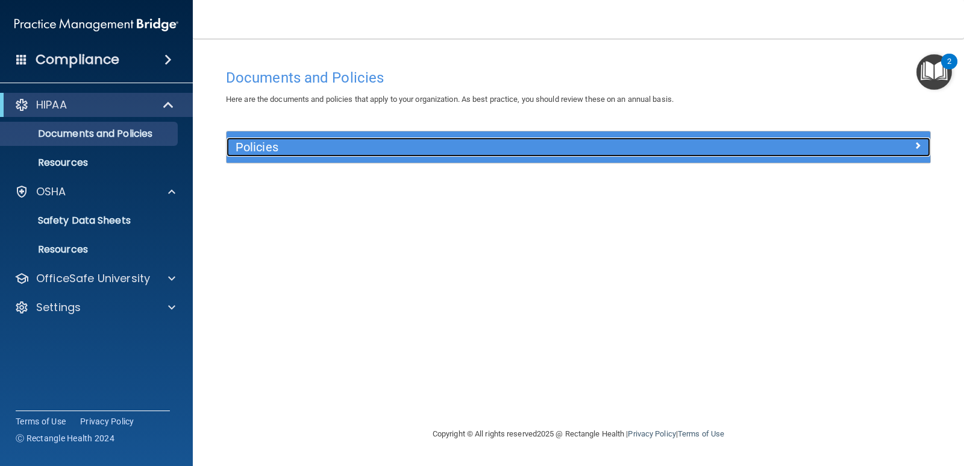
click at [917, 143] on span at bounding box center [917, 145] width 7 height 14
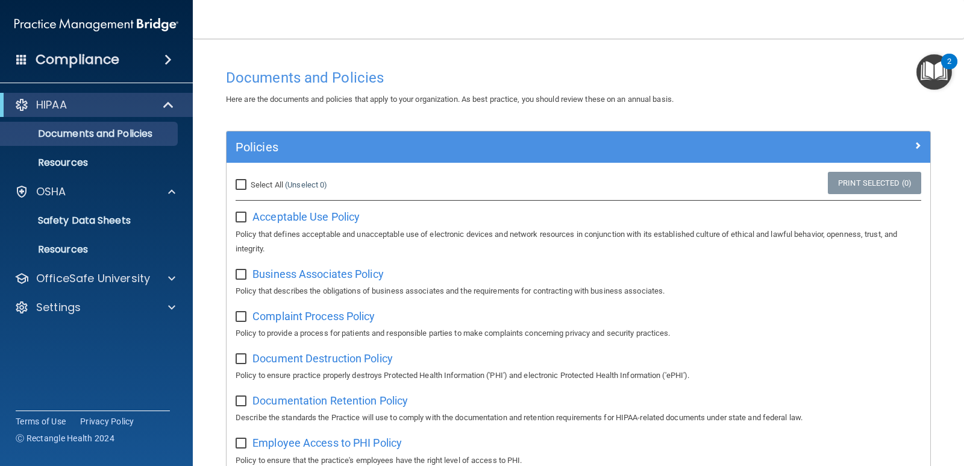
click at [169, 63] on span at bounding box center [168, 59] width 7 height 14
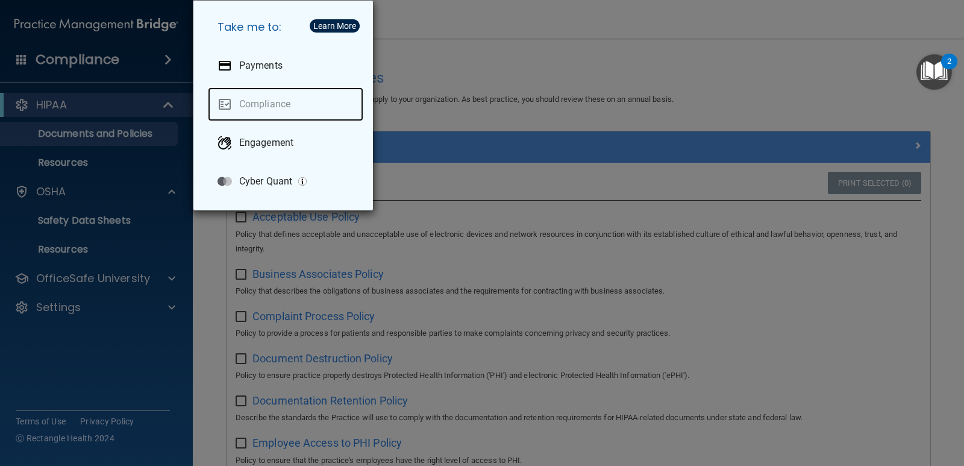
click at [280, 102] on link "Compliance" at bounding box center [286, 104] width 156 height 34
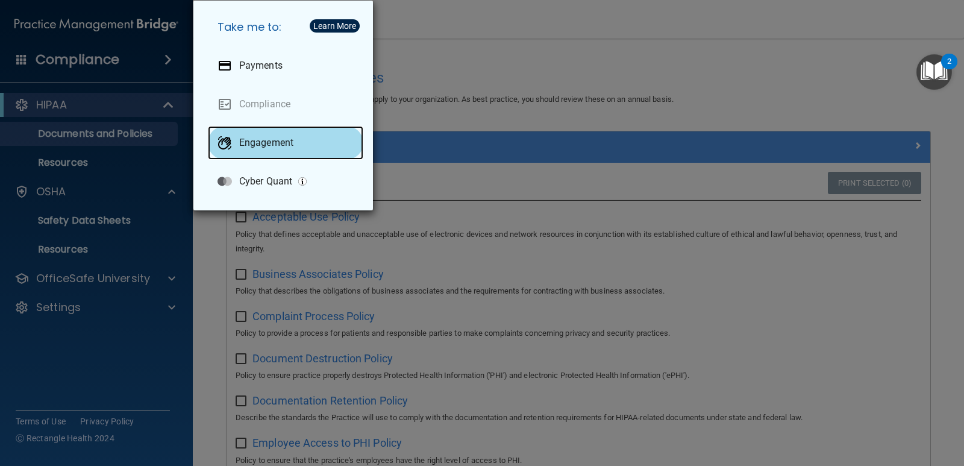
click at [282, 143] on p "Engagement" at bounding box center [266, 143] width 54 height 12
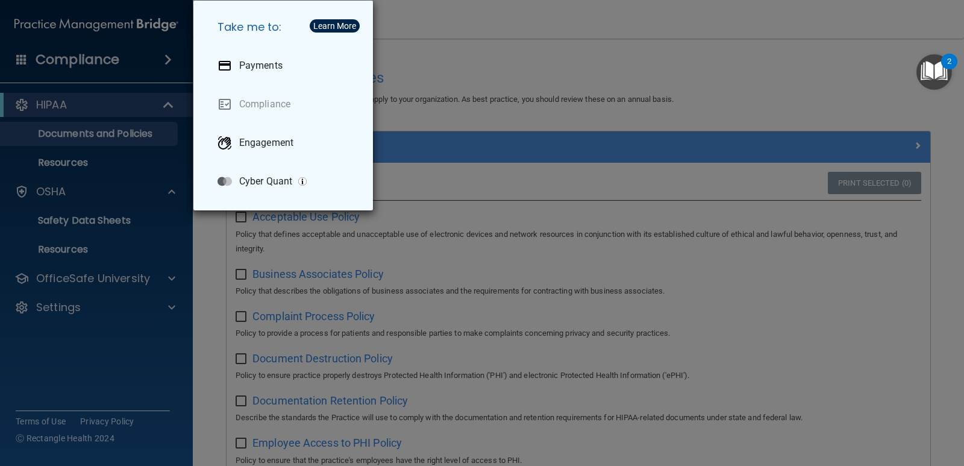
click at [935, 69] on img "Open Resource Center, 2 new notifications" at bounding box center [935, 72] width 36 height 36
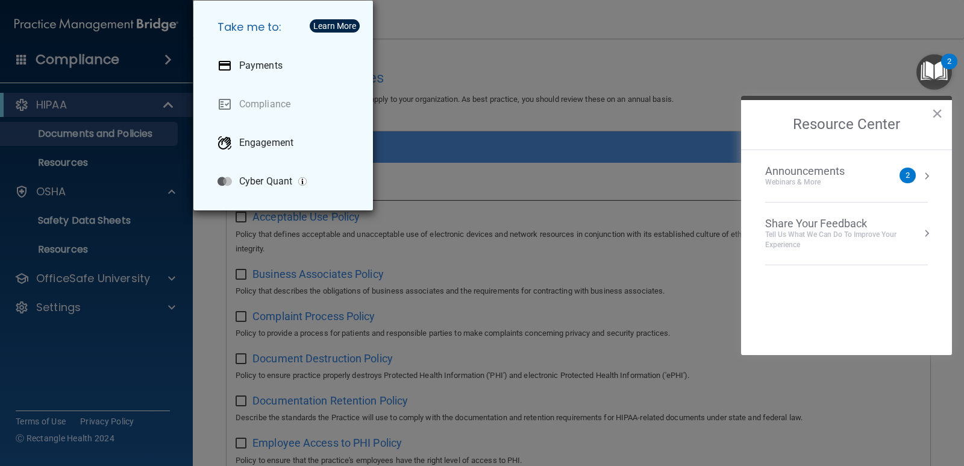
click at [904, 172] on div "2" at bounding box center [908, 176] width 16 height 16
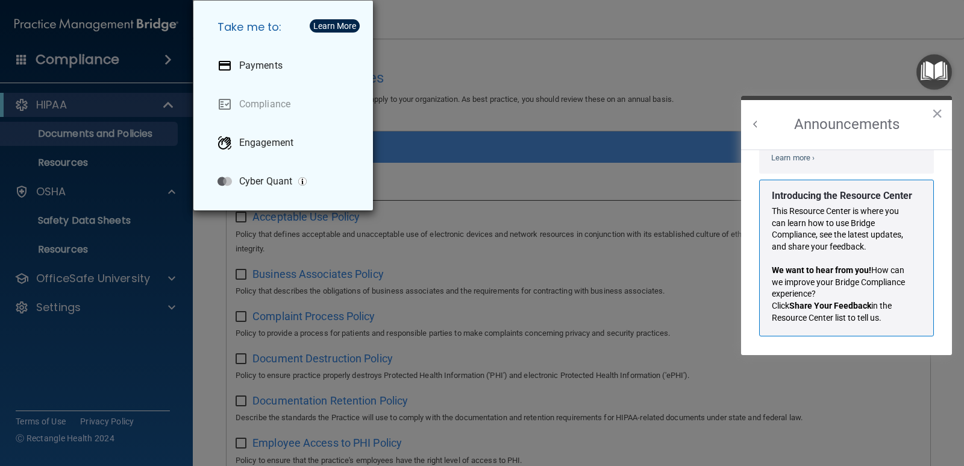
scroll to position [212, 0]
click at [938, 113] on button "×" at bounding box center [937, 113] width 11 height 19
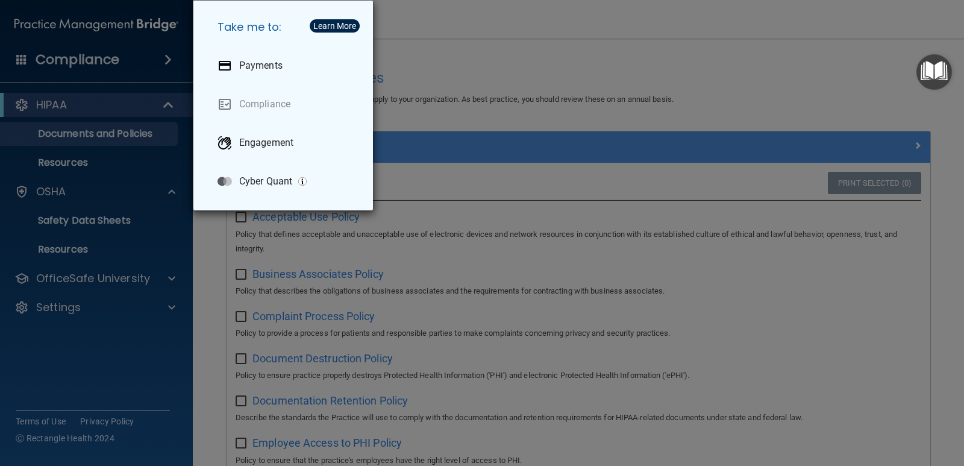
click at [441, 49] on div "Take me to: Payments Compliance Engagement Cyber Quant" at bounding box center [482, 233] width 964 height 466
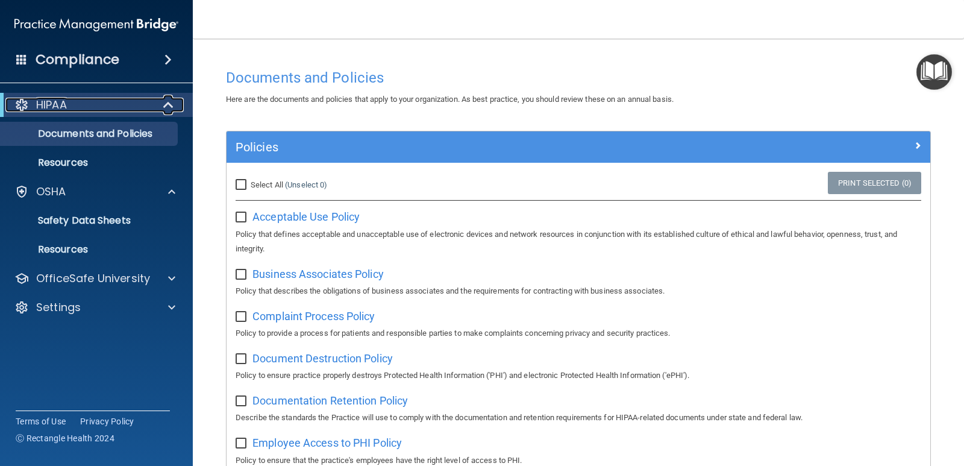
click at [48, 106] on p "HIPAA" at bounding box center [51, 105] width 31 height 14
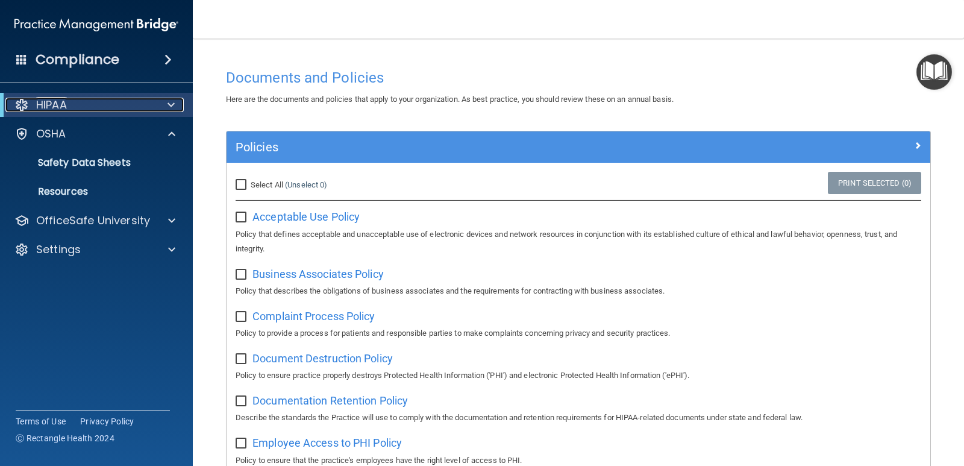
click at [48, 106] on p "HIPAA" at bounding box center [51, 105] width 31 height 14
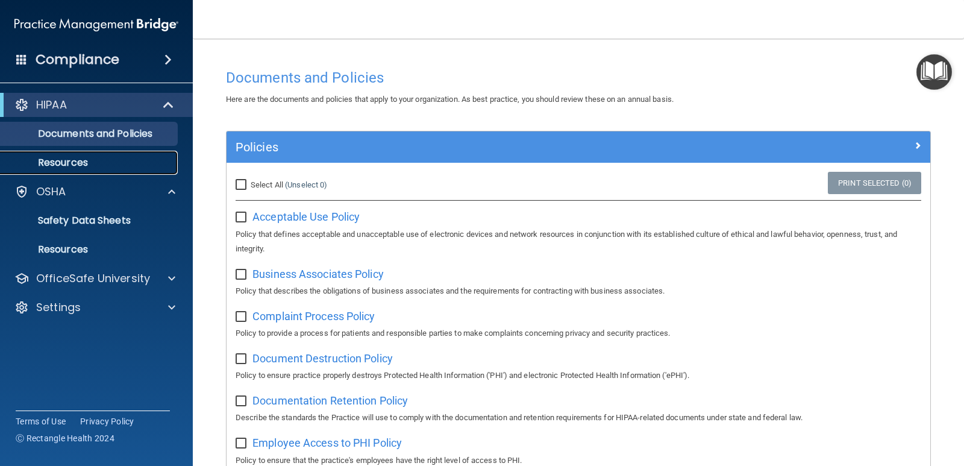
click at [67, 161] on p "Resources" at bounding box center [90, 163] width 165 height 12
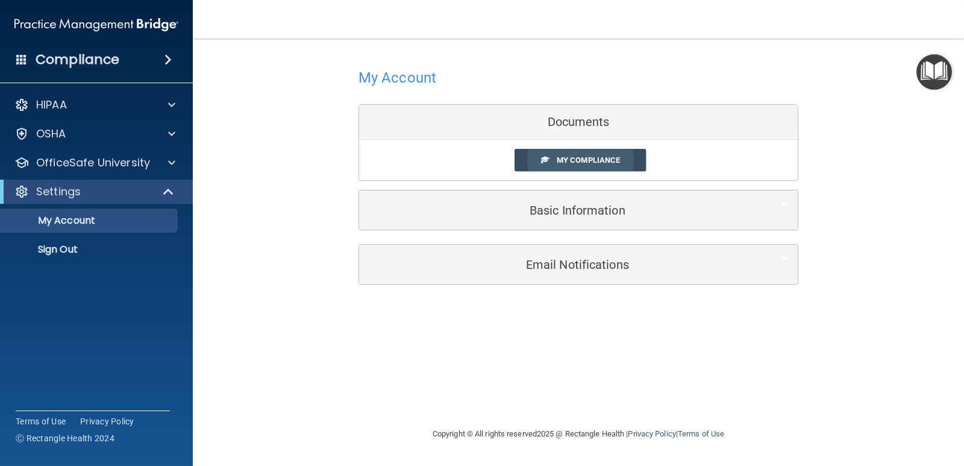
click at [596, 164] on span "My Compliance" at bounding box center [588, 160] width 63 height 9
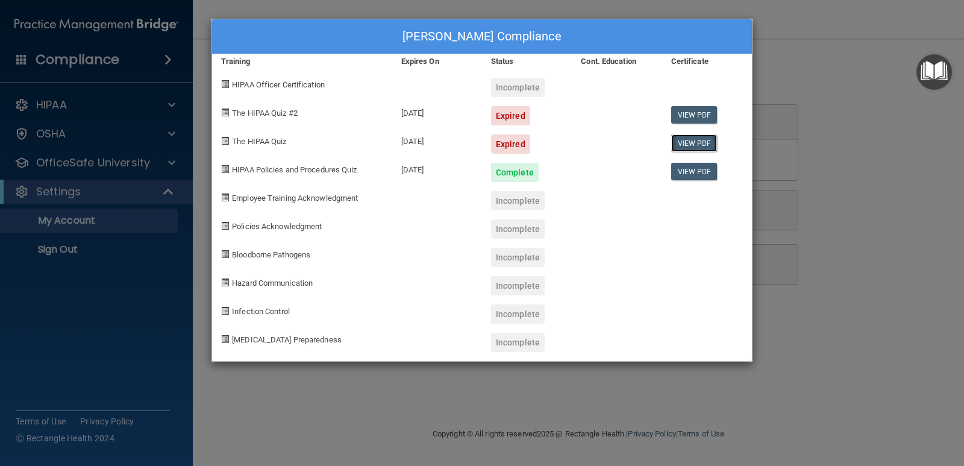
click at [689, 143] on link "View PDF" at bounding box center [694, 142] width 46 height 17
click at [691, 112] on link "View PDF" at bounding box center [694, 114] width 46 height 17
